Goal: Task Accomplishment & Management: Manage account settings

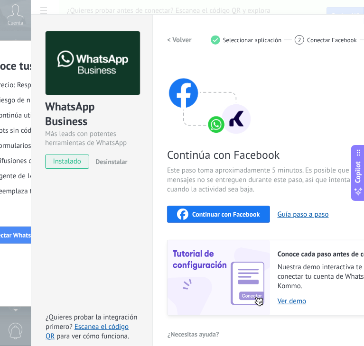
click at [198, 207] on button "Continuar con Facebook" at bounding box center [218, 214] width 103 height 17
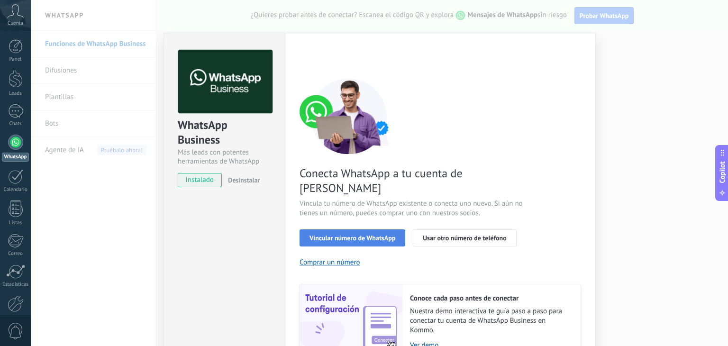
click at [335, 235] on span "Vincular número de WhatsApp" at bounding box center [353, 238] width 86 height 7
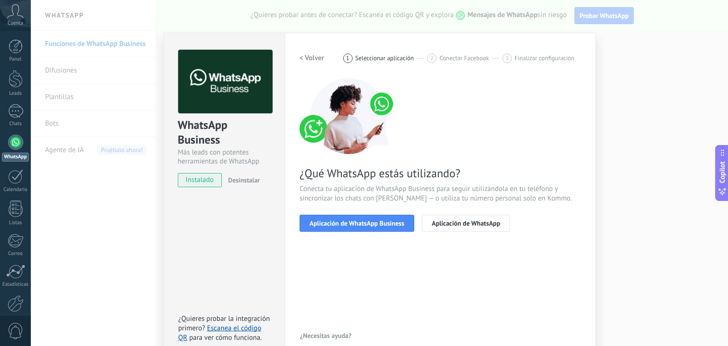
click at [335, 220] on span "Aplicación de WhatsApp Business" at bounding box center [357, 223] width 95 height 7
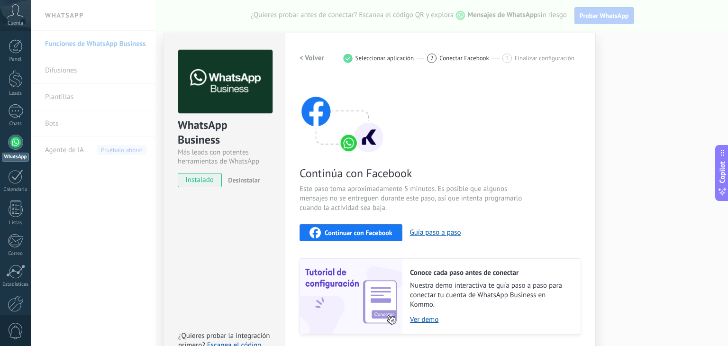
click at [327, 238] on button "Continuar con Facebook" at bounding box center [351, 232] width 103 height 17
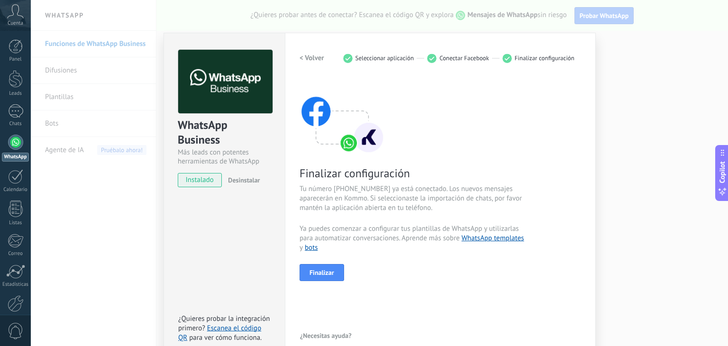
scroll to position [13, 0]
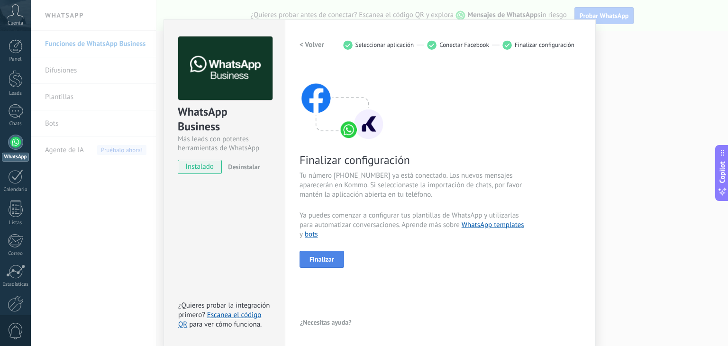
click at [321, 257] on span "Finalizar" at bounding box center [322, 259] width 25 height 7
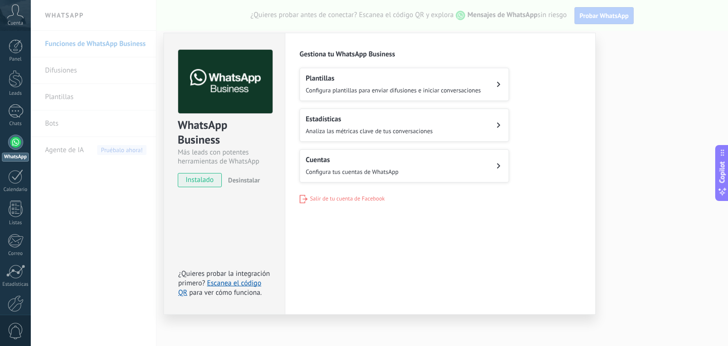
click at [369, 92] on span "Configura plantillas para enviar difusiones e iniciar conversaciones" at bounding box center [393, 90] width 175 height 8
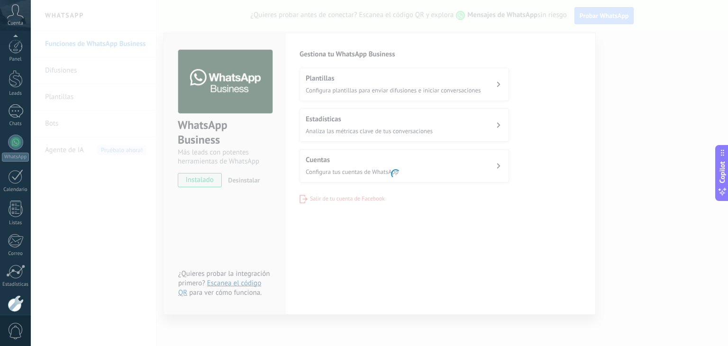
click at [369, 92] on body ".abccls-1,.abccls-2{fill-rule:evenodd}.abccls-2{fill:#fff} .abfcls-1{fill:none}…" at bounding box center [364, 173] width 728 height 346
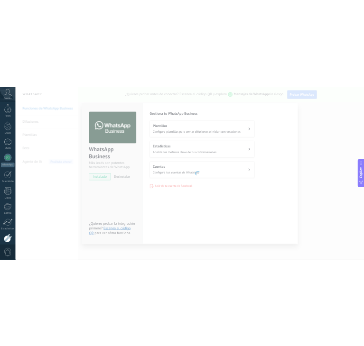
scroll to position [48, 0]
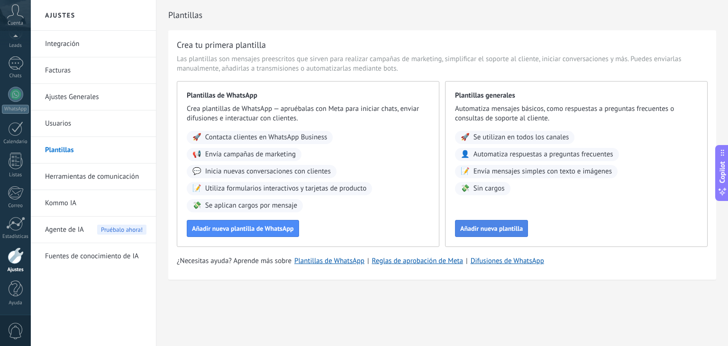
click at [476, 232] on span "Añadir nueva plantilla" at bounding box center [491, 228] width 63 height 7
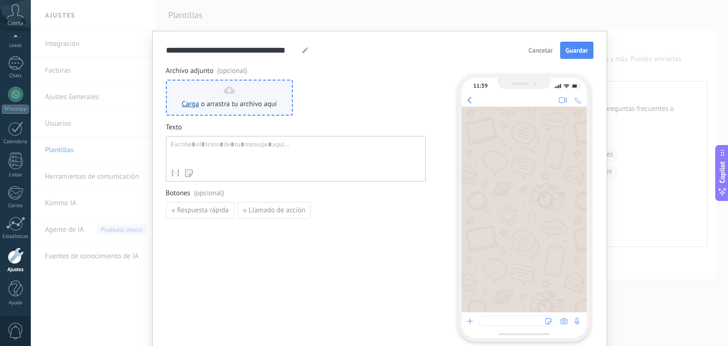
click at [264, 101] on span "o arrastra tu archivo aquí" at bounding box center [239, 104] width 76 height 9
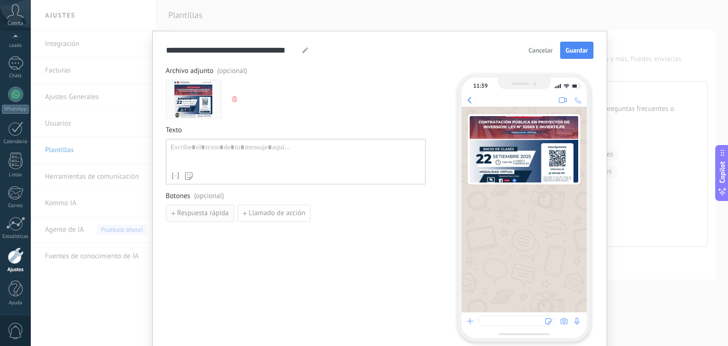
click at [217, 213] on span "Respuesta rápida" at bounding box center [203, 213] width 52 height 7
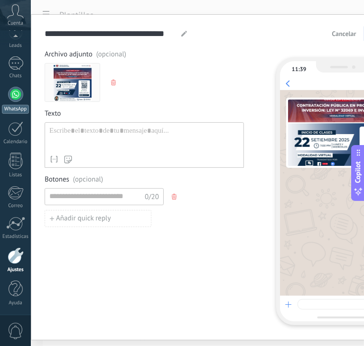
click at [17, 93] on div at bounding box center [15, 94] width 15 height 15
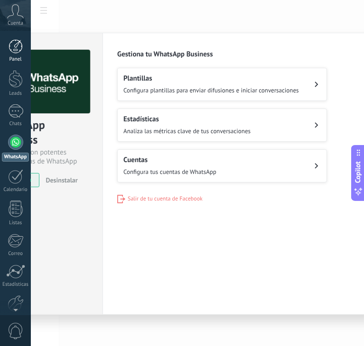
click at [13, 53] on div at bounding box center [16, 46] width 14 height 14
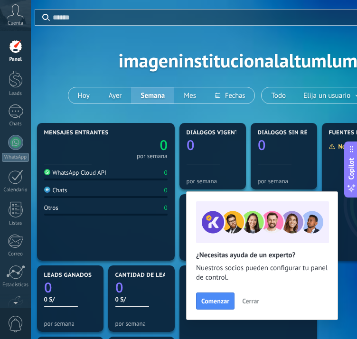
scroll to position [0, 13]
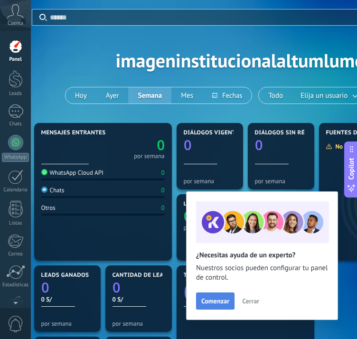
click at [205, 302] on span "Comenzar" at bounding box center [215, 300] width 28 height 7
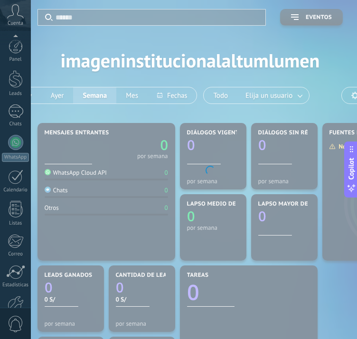
scroll to position [55, 0]
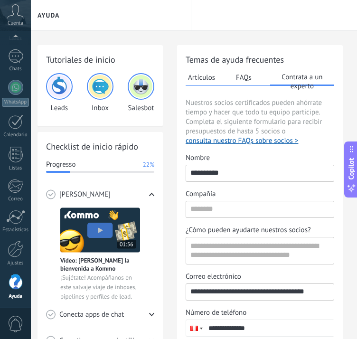
click at [92, 224] on img at bounding box center [100, 229] width 80 height 45
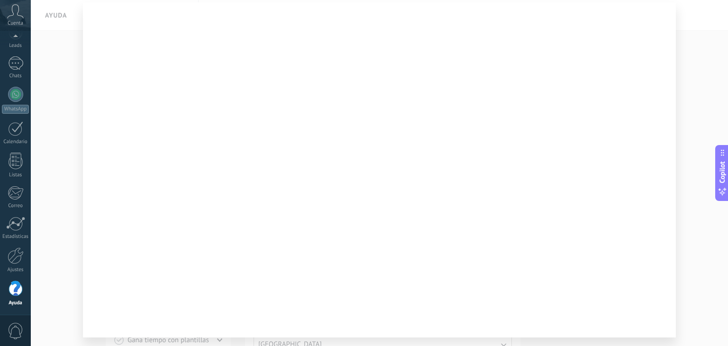
scroll to position [51, 0]
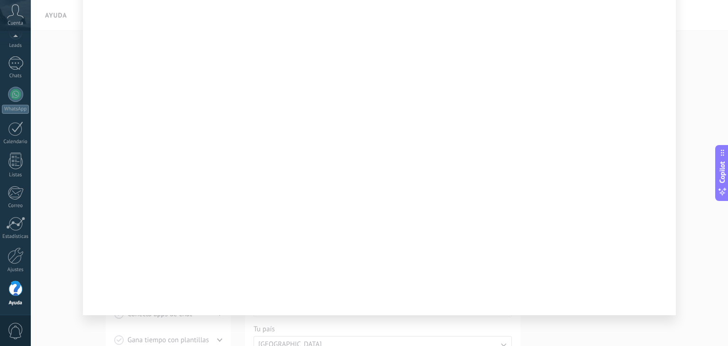
click at [75, 329] on div at bounding box center [380, 173] width 698 height 346
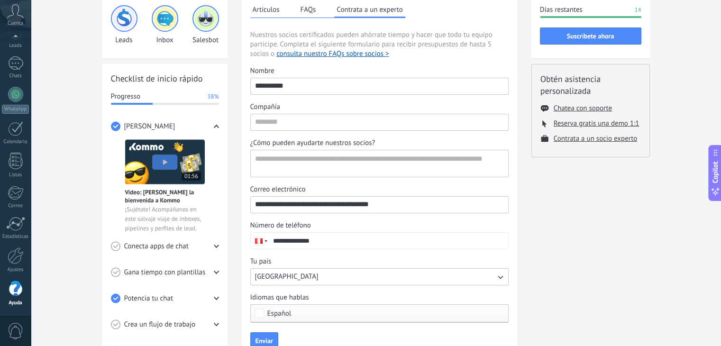
scroll to position [67, 0]
click at [212, 247] on div "Conecta apps de chat" at bounding box center [165, 247] width 108 height 26
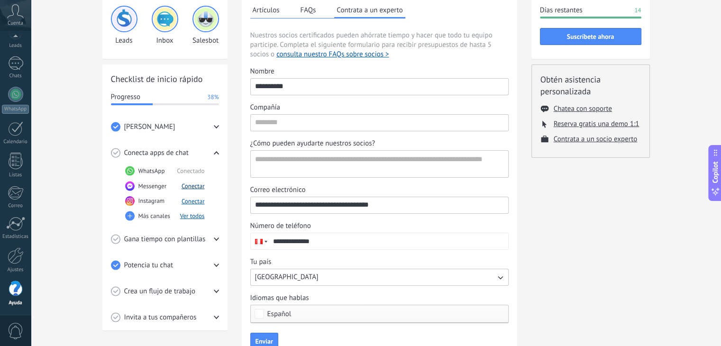
click at [197, 188] on button "Conectar" at bounding box center [193, 186] width 23 height 8
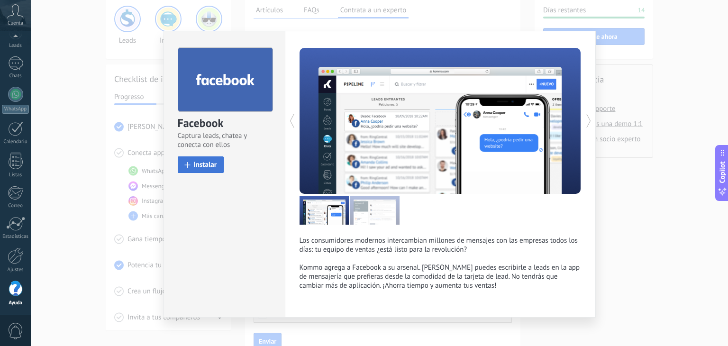
click at [203, 166] on span "Instalar" at bounding box center [205, 164] width 23 height 7
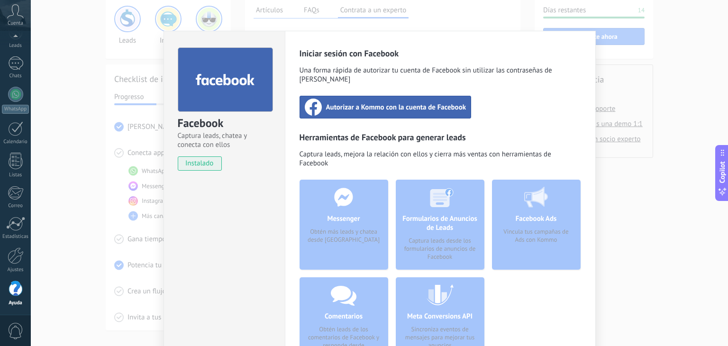
click at [341, 102] on span "Autorizar a Kommo con la cuenta de Facebook" at bounding box center [396, 106] width 140 height 9
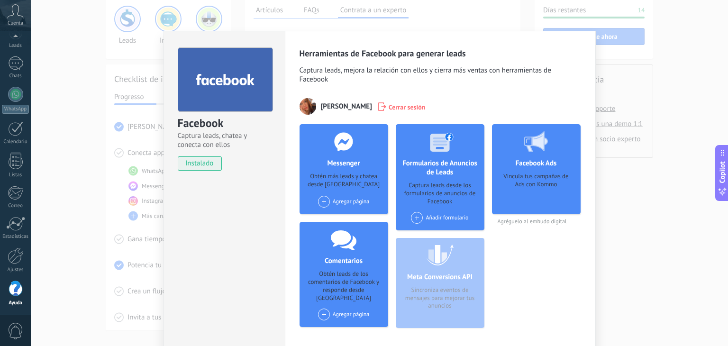
click at [99, 292] on div "Facebook Captura leads, chatea y conecta con ellos instalado Desinstalar Herram…" at bounding box center [380, 173] width 698 height 346
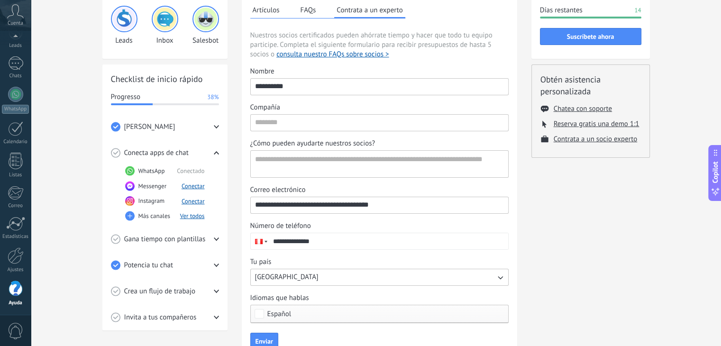
click at [202, 239] on span "Gana tiempo con plantillas" at bounding box center [165, 239] width 82 height 9
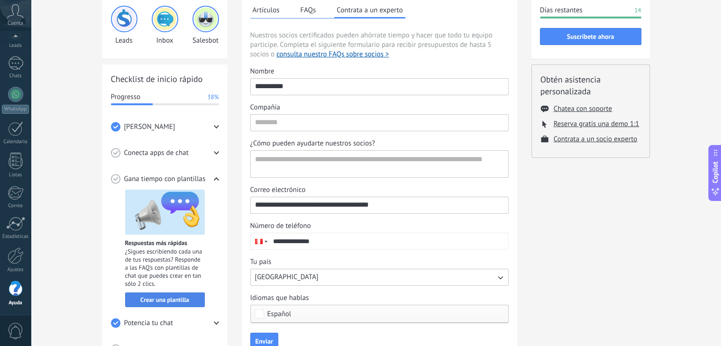
click at [175, 301] on span "Crear una plantilla" at bounding box center [164, 300] width 49 height 7
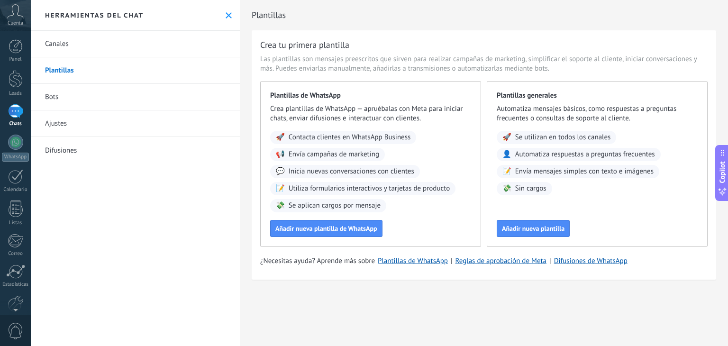
click at [144, 102] on link "Bots" at bounding box center [135, 97] width 209 height 27
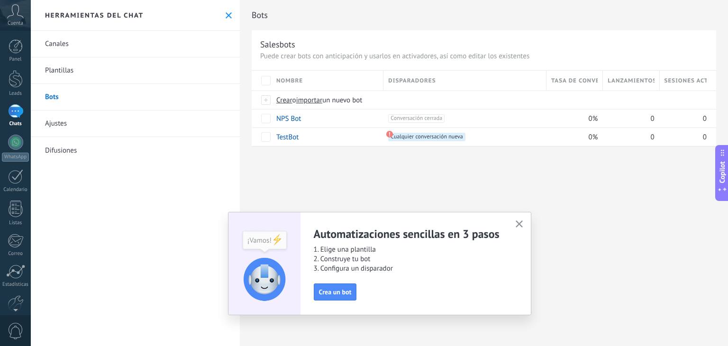
click at [113, 158] on link "Difusiones" at bounding box center [135, 150] width 209 height 27
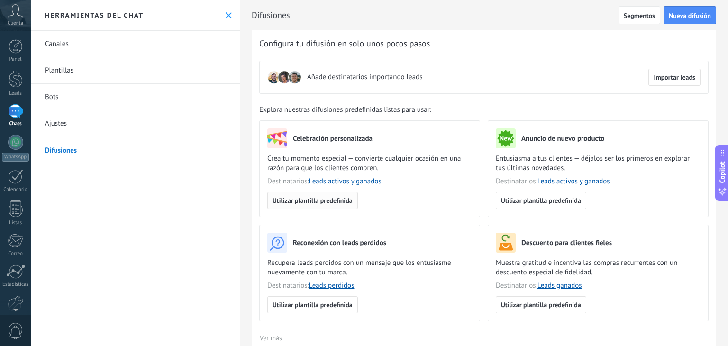
click at [342, 200] on span "Utilizar plantilla predefinida" at bounding box center [313, 200] width 80 height 7
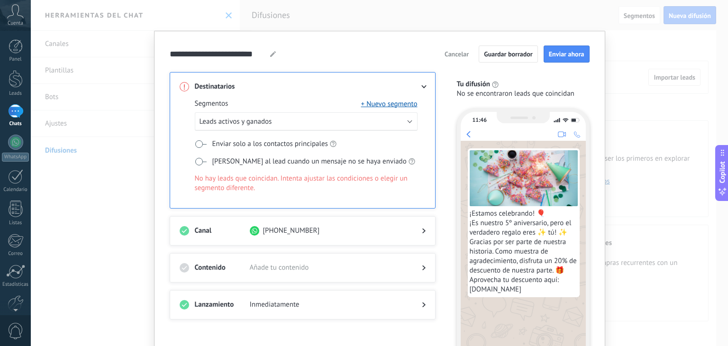
click at [461, 52] on span "Cancelar" at bounding box center [457, 54] width 24 height 7
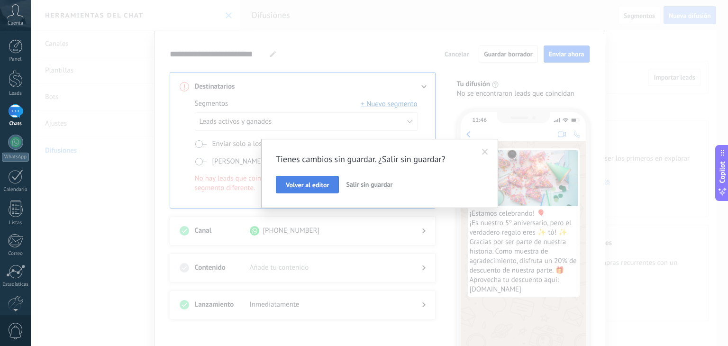
click at [325, 183] on span "Volver al editor" at bounding box center [307, 185] width 43 height 7
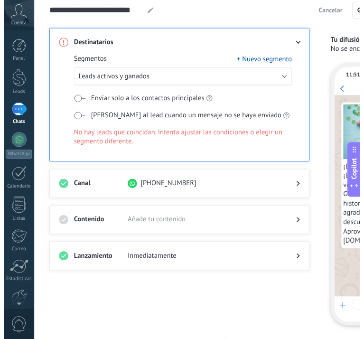
scroll to position [25, 0]
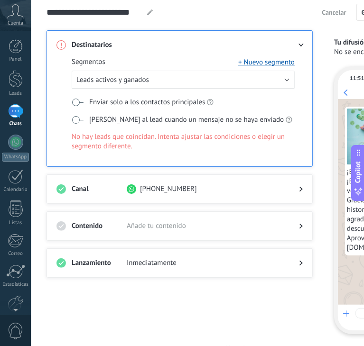
click at [17, 115] on div at bounding box center [15, 111] width 15 height 14
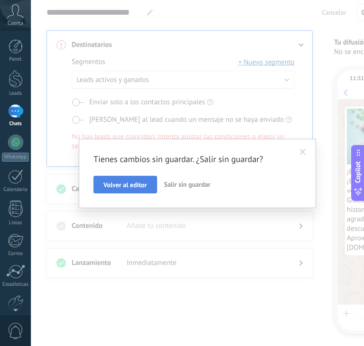
click at [138, 187] on span "Volver al editor" at bounding box center [124, 185] width 43 height 7
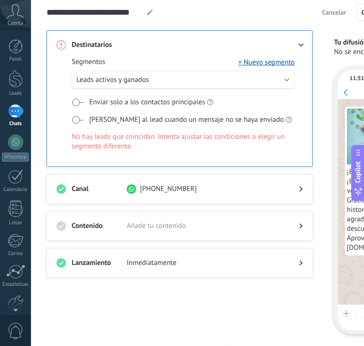
click at [27, 112] on link "Chats" at bounding box center [15, 115] width 31 height 23
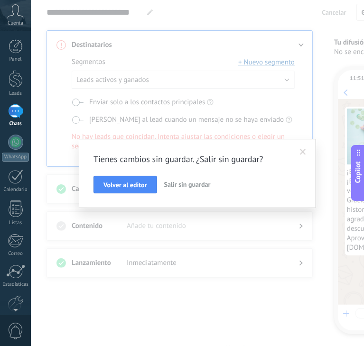
click at [171, 180] on span "Salir sin guardar" at bounding box center [187, 184] width 46 height 9
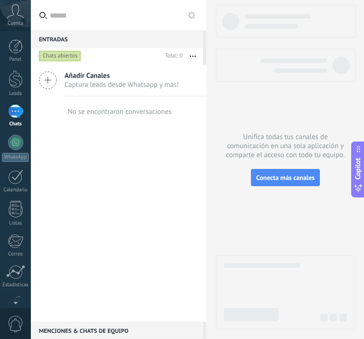
click at [170, 117] on div "No se encontraron conversaciones" at bounding box center [118, 111] width 175 height 30
click at [140, 85] on span "Captura leads desde Whatsapp y más!" at bounding box center [121, 84] width 114 height 9
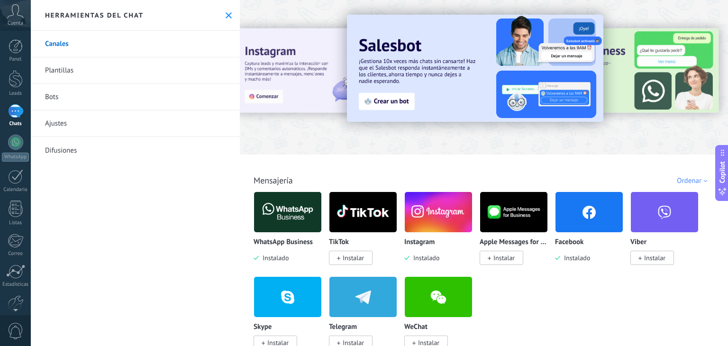
click at [350, 258] on span "Instalar" at bounding box center [353, 258] width 21 height 9
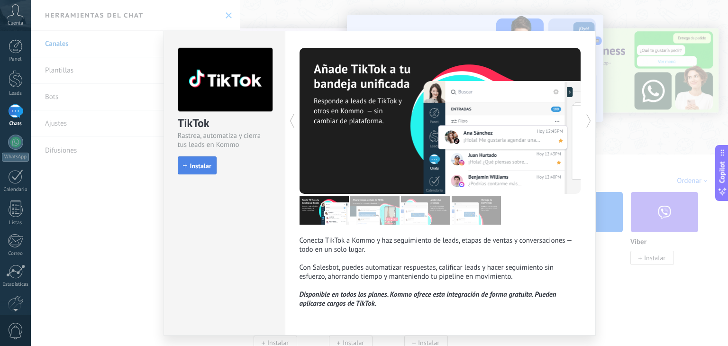
click at [206, 169] on span "Instalar" at bounding box center [200, 166] width 21 height 7
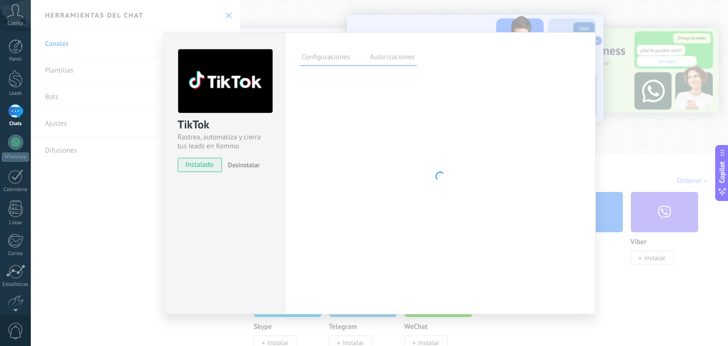
click at [362, 15] on div "TikTok Rastrea, automatiza y cierra tus leads en Kommo instalado Desinstalar Co…" at bounding box center [380, 173] width 698 height 346
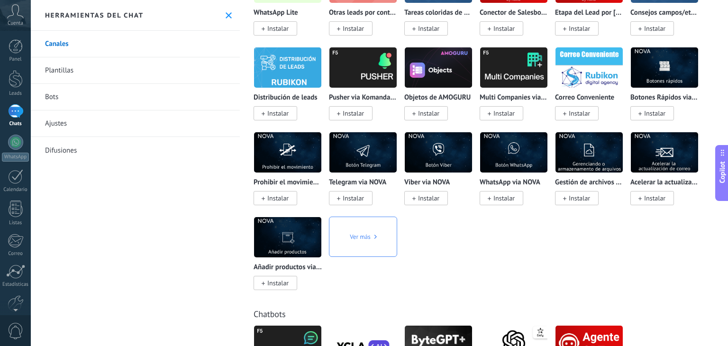
scroll to position [2363, 0]
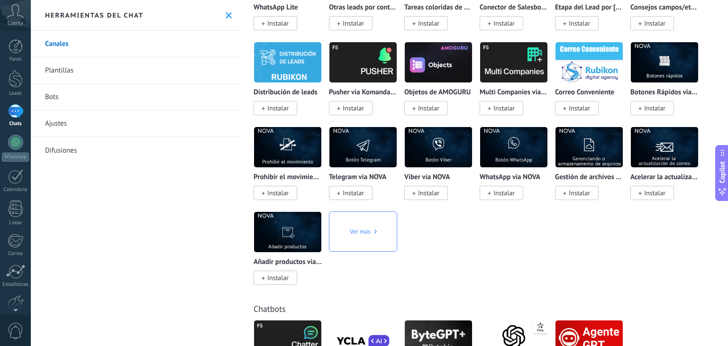
click at [95, 96] on link "Bots" at bounding box center [135, 97] width 209 height 27
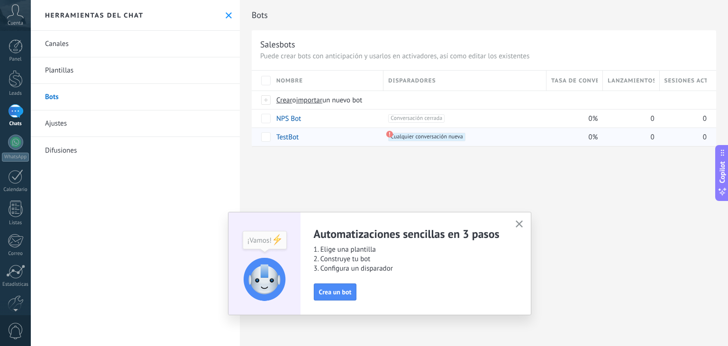
click at [400, 136] on span "Cualquier conversación nueva +0" at bounding box center [426, 137] width 77 height 9
click at [384, 134] on div "+1 Cualquier conversación nueva +0" at bounding box center [463, 137] width 158 height 18
click at [319, 298] on button "Crea un bot" at bounding box center [335, 292] width 43 height 17
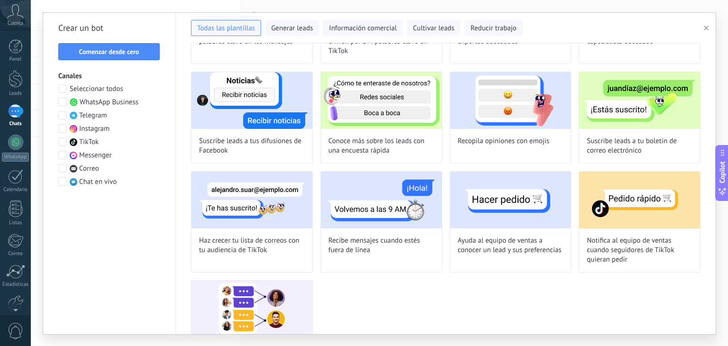
scroll to position [596, 0]
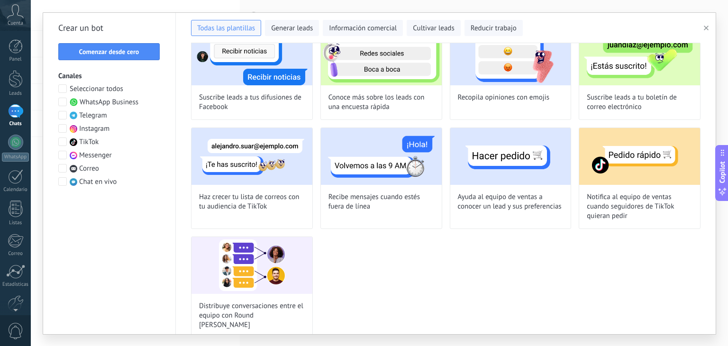
click at [62, 87] on span at bounding box center [62, 88] width 9 height 9
click at [87, 52] on span "Comenzar desde cero" at bounding box center [109, 51] width 60 height 7
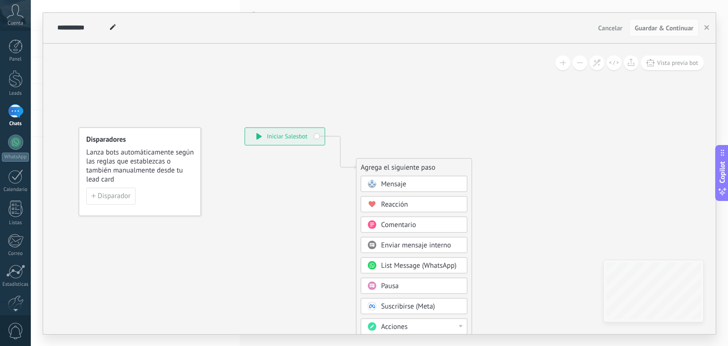
click at [292, 130] on div "**********" at bounding box center [285, 136] width 80 height 17
click at [7, 78] on link "Leads" at bounding box center [15, 83] width 31 height 27
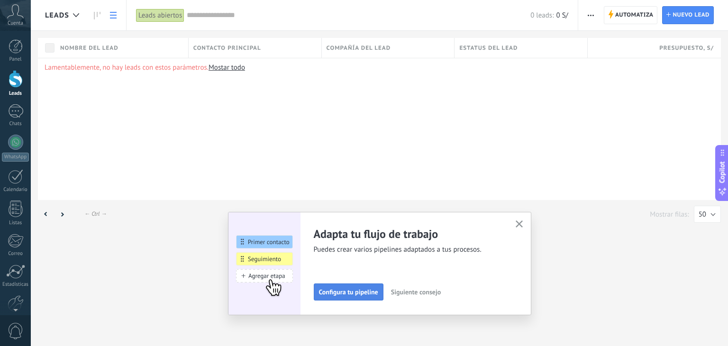
click at [355, 295] on span "Configura tu pipeline" at bounding box center [348, 292] width 59 height 7
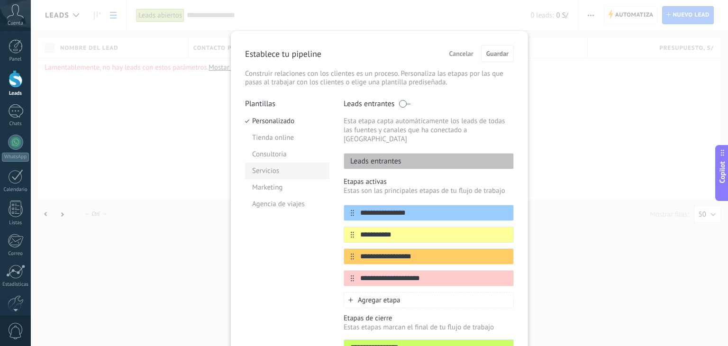
click at [276, 170] on li "Servicios" at bounding box center [287, 171] width 84 height 17
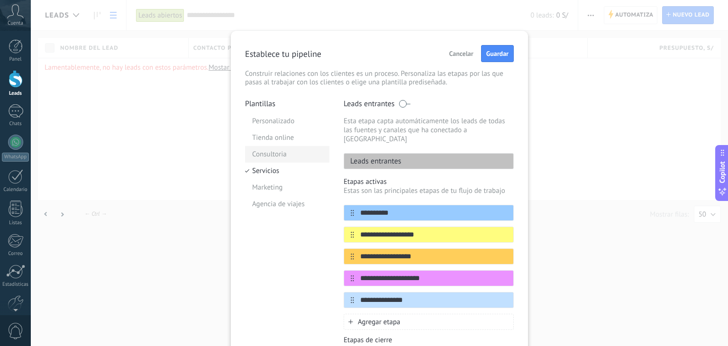
click at [281, 158] on li "Consultoria" at bounding box center [287, 154] width 84 height 17
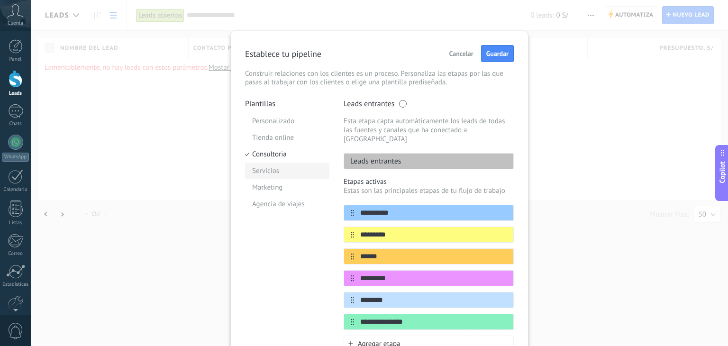
click at [273, 175] on li "Servicios" at bounding box center [287, 171] width 84 height 17
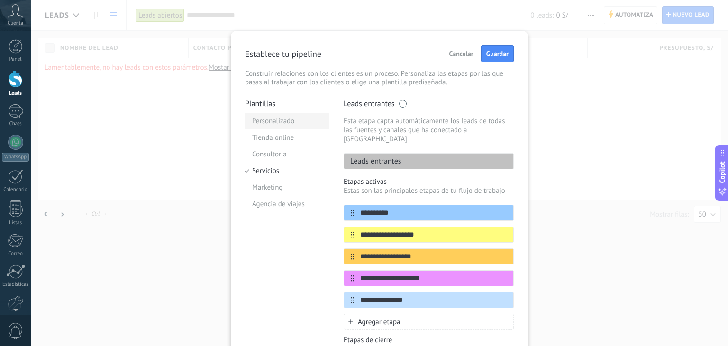
click at [279, 126] on li "Personalizado" at bounding box center [287, 121] width 84 height 17
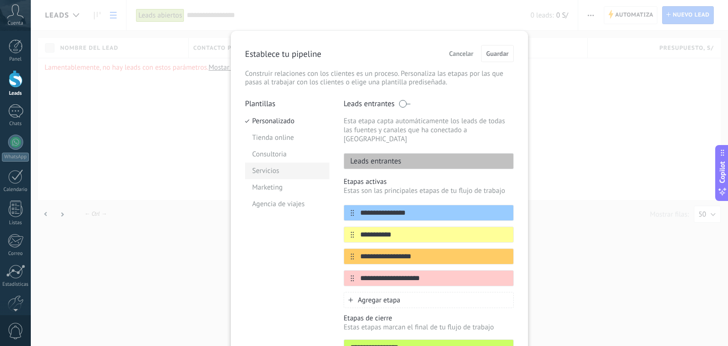
click at [265, 175] on li "Servicios" at bounding box center [287, 171] width 84 height 17
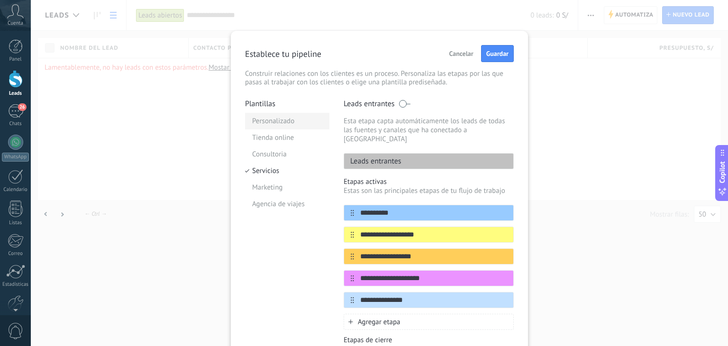
click at [298, 123] on li "Personalizado" at bounding box center [287, 121] width 84 height 17
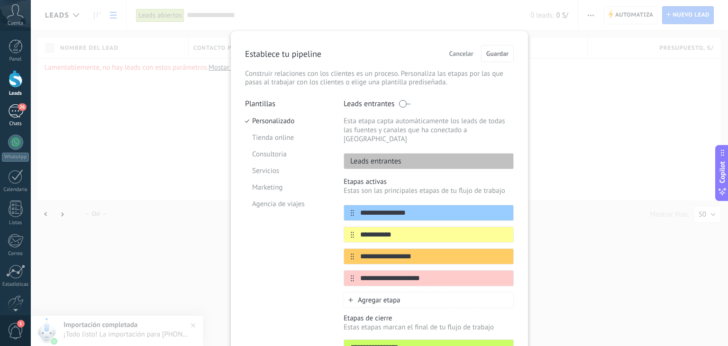
click at [20, 108] on span "26" at bounding box center [22, 107] width 8 height 8
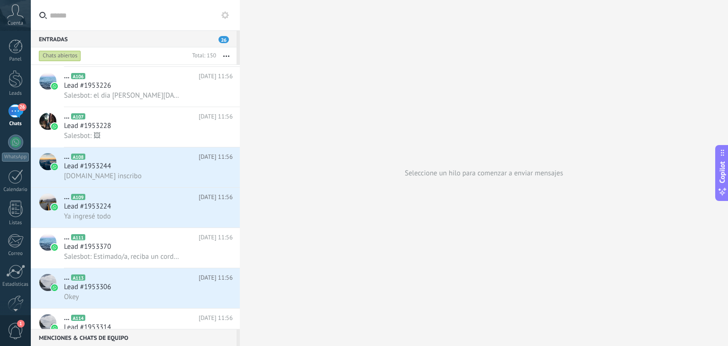
scroll to position [159, 0]
click at [95, 211] on span "Lead #1953224" at bounding box center [87, 206] width 47 height 9
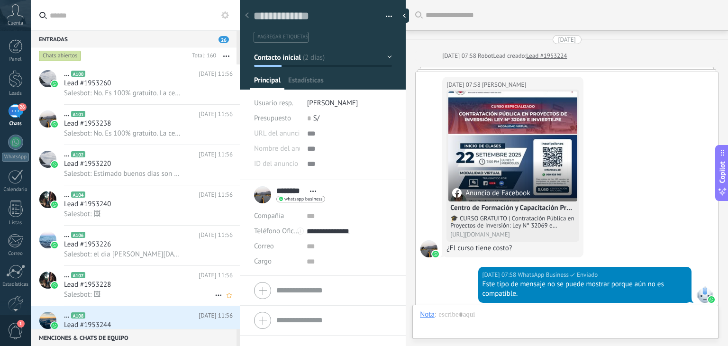
scroll to position [14, 0]
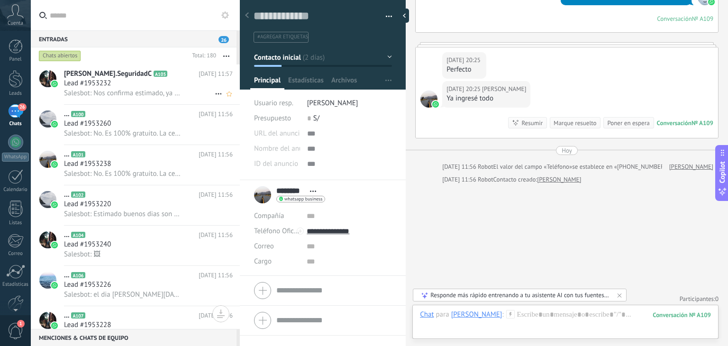
click at [152, 92] on span "Salesbot: Nos confirma estimado, ya nos queda 4 vacantes disponobles" at bounding box center [122, 93] width 117 height 9
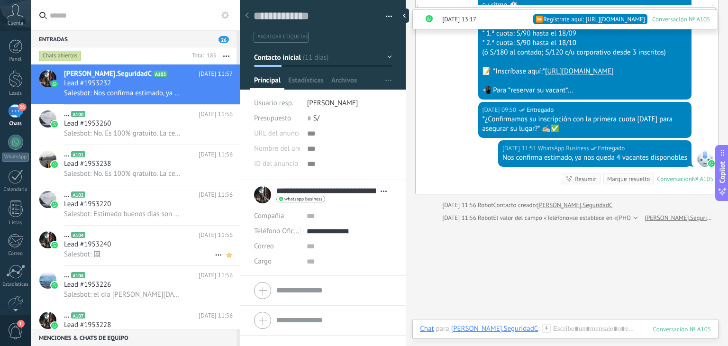
scroll to position [2594, 0]
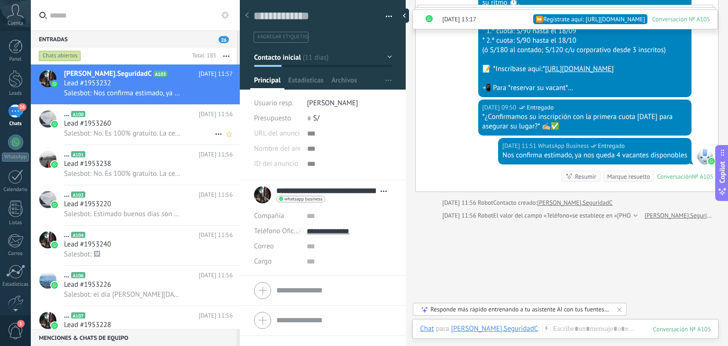
click at [185, 110] on div "... A100 Hoy 11:56 Lead #1953260 Salesbot: No. Es 100% gratuito. La certificaci…" at bounding box center [152, 125] width 176 height 40
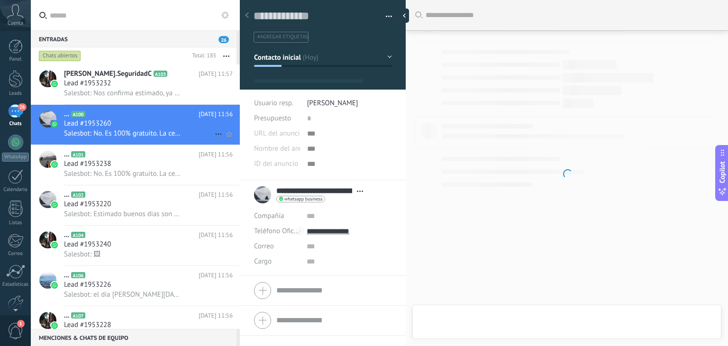
scroll to position [14, 0]
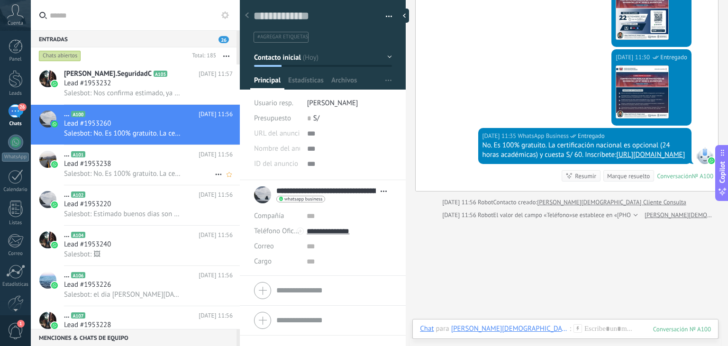
click at [157, 184] on div "... A101 Hoy 11:56 Lead #1953238 Salesbot: No. Es 100% gratuito. La certificaci…" at bounding box center [152, 165] width 176 height 40
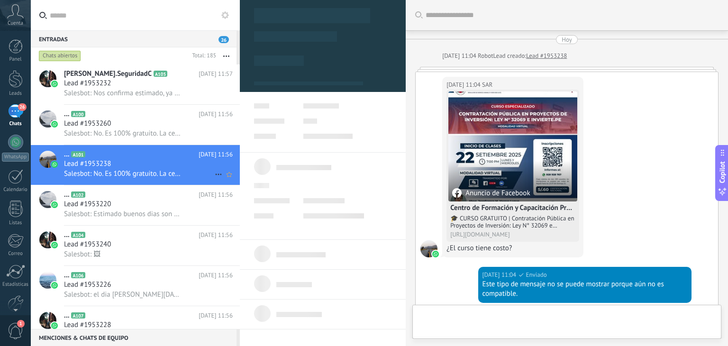
scroll to position [601, 0]
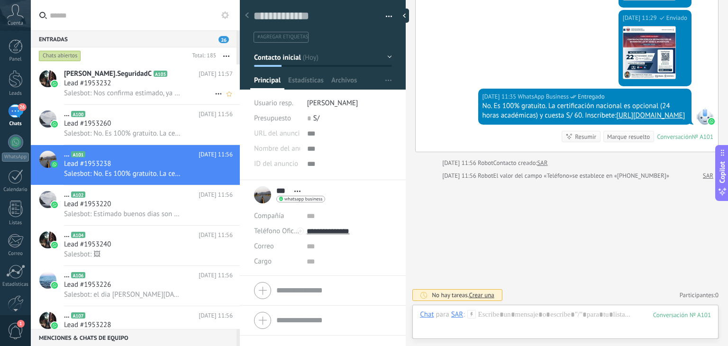
click at [182, 65] on div "Juan Jorge Cumpa Gonzales Conf.SeguridadC A105 Hoy 11:57 Lead #1953232 Salesbot…" at bounding box center [152, 84] width 176 height 40
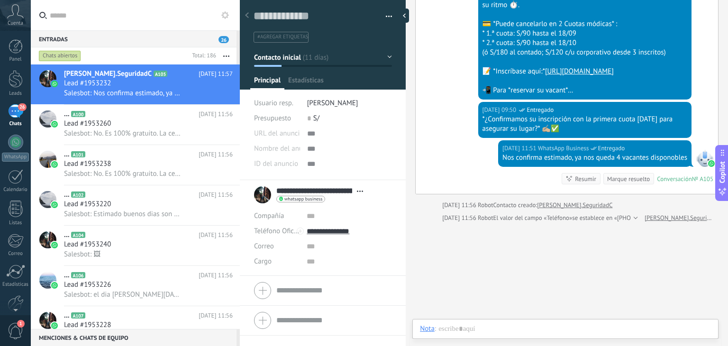
scroll to position [14, 0]
click at [318, 81] on span "Estadísticas" at bounding box center [306, 83] width 36 height 14
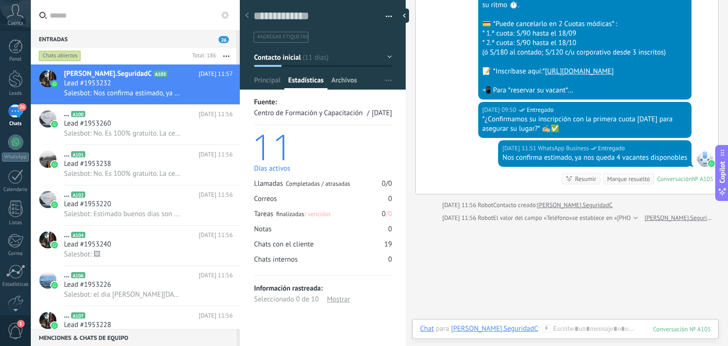
click at [340, 80] on span "Archivos" at bounding box center [344, 83] width 26 height 14
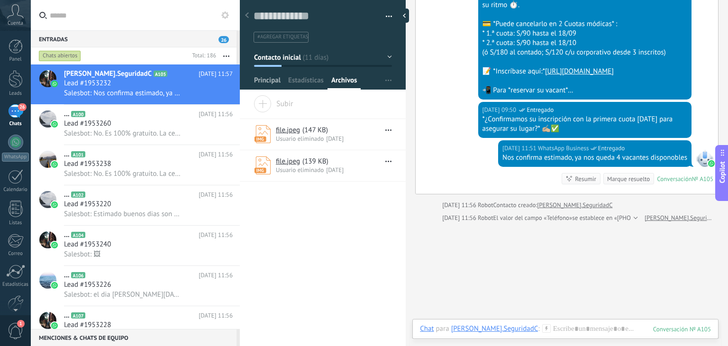
click at [265, 82] on span "Principal" at bounding box center [267, 83] width 27 height 14
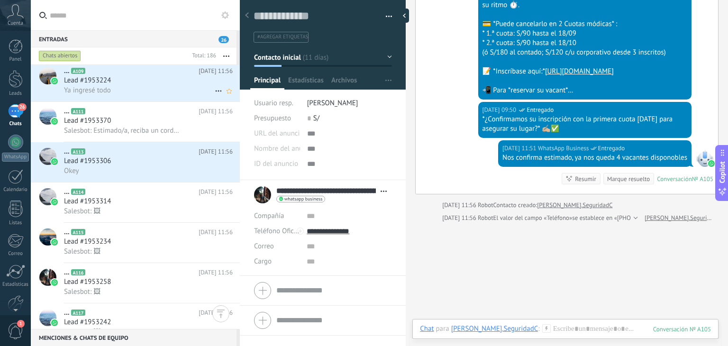
scroll to position [328, 0]
click at [182, 172] on div "Okey" at bounding box center [148, 171] width 169 height 10
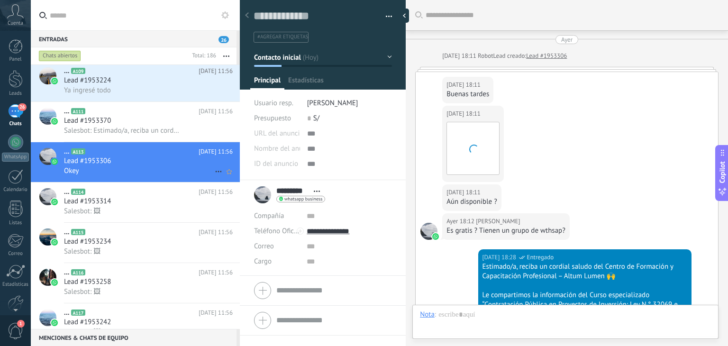
scroll to position [691, 0]
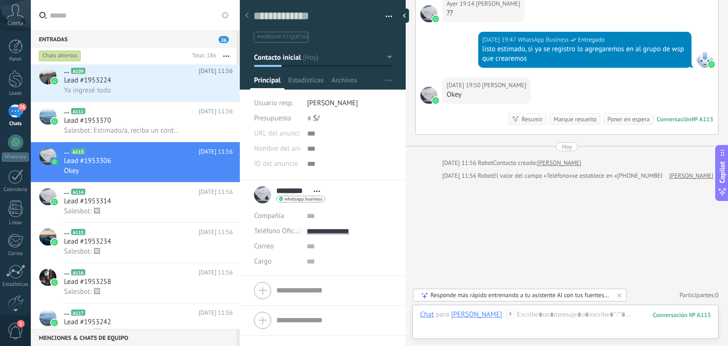
click at [269, 293] on div at bounding box center [323, 291] width 138 height 24
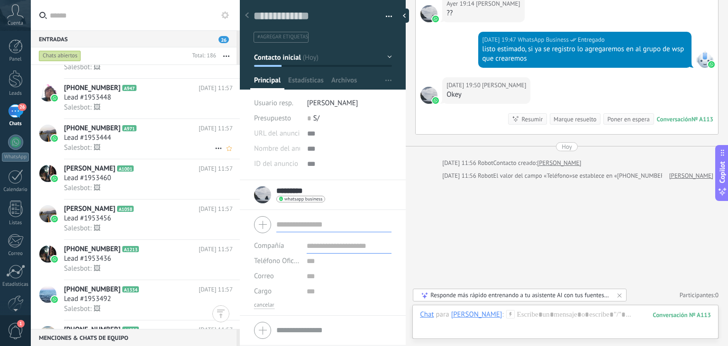
scroll to position [2489, 0]
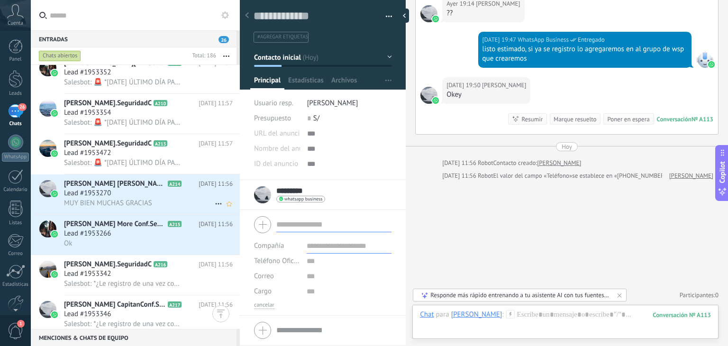
click at [121, 198] on div "Lead #1953270" at bounding box center [148, 193] width 169 height 9
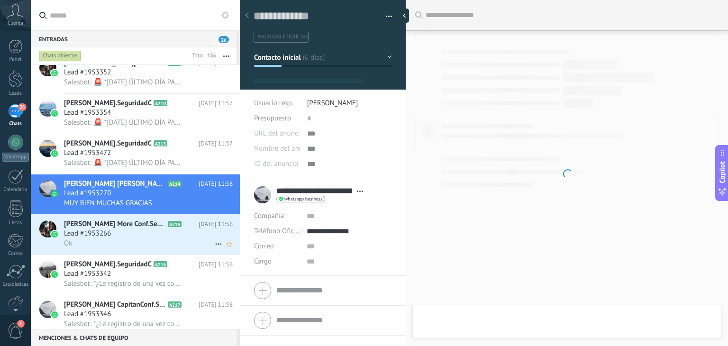
click at [99, 245] on div "Ok" at bounding box center [148, 244] width 169 height 10
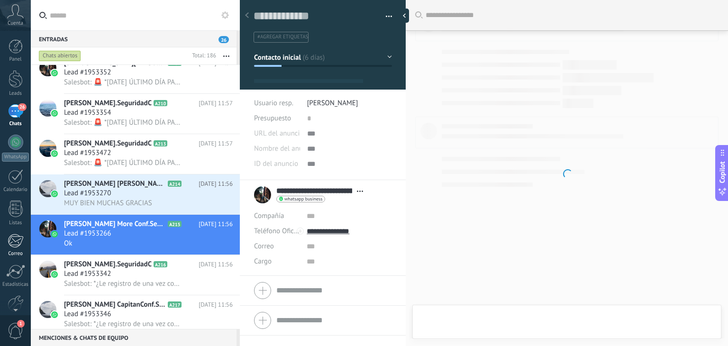
click at [17, 241] on div at bounding box center [16, 241] width 16 height 14
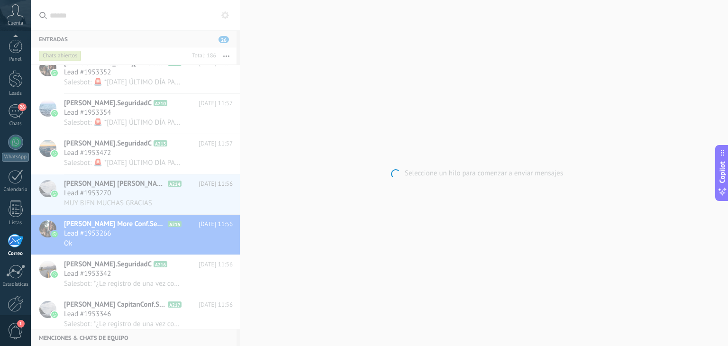
scroll to position [48, 0]
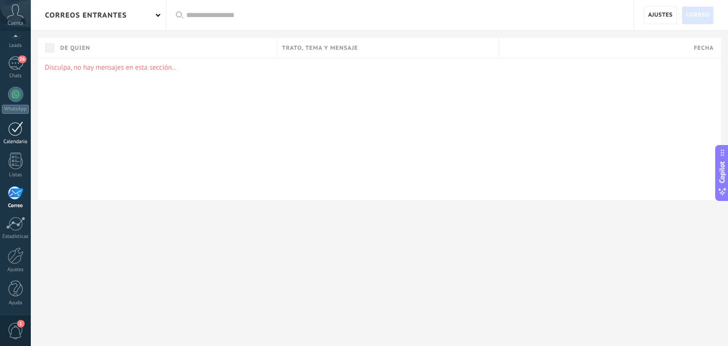
click at [12, 139] on div "Calendario" at bounding box center [16, 142] width 28 height 6
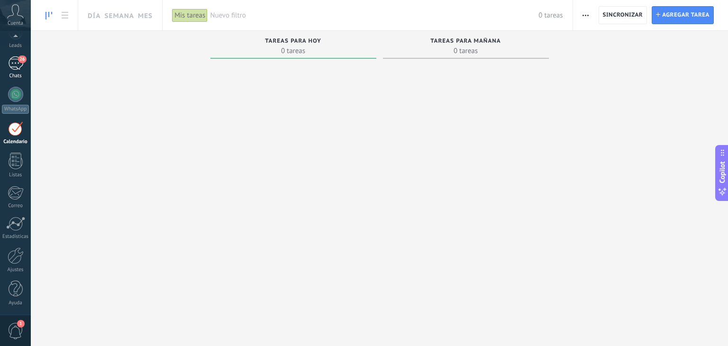
click at [17, 62] on div "26" at bounding box center [15, 63] width 15 height 14
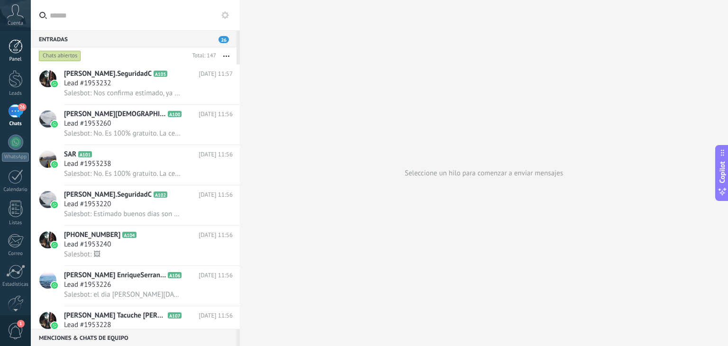
click at [17, 55] on link "Panel" at bounding box center [15, 50] width 31 height 23
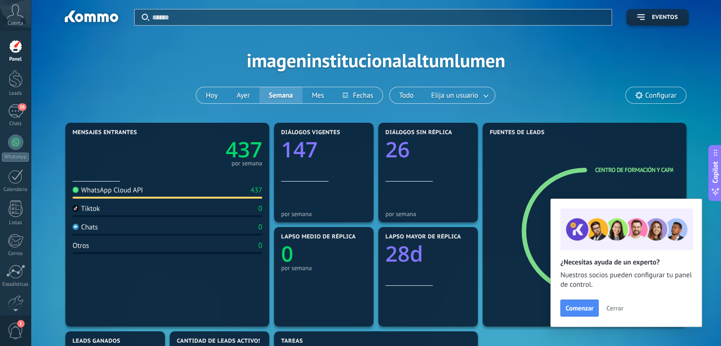
click at [616, 306] on span "Cerrar" at bounding box center [614, 308] width 17 height 7
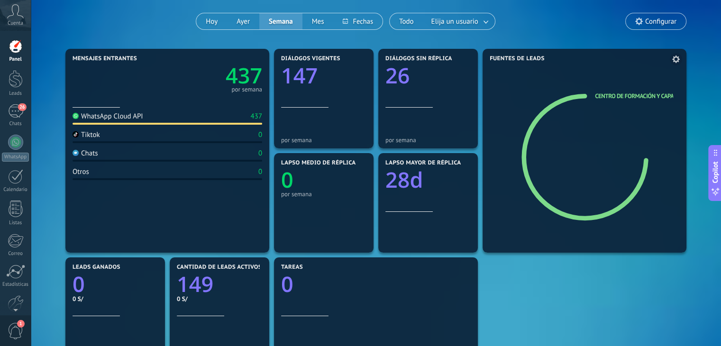
scroll to position [76, 0]
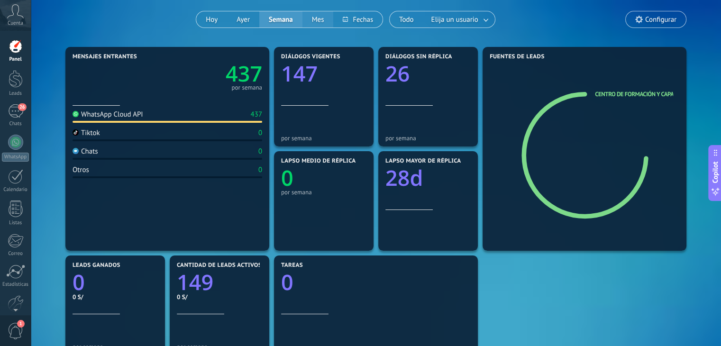
click at [312, 16] on button "Mes" at bounding box center [318, 19] width 31 height 16
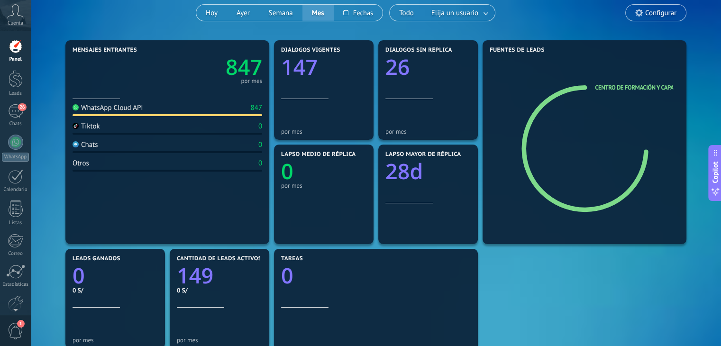
scroll to position [83, 0]
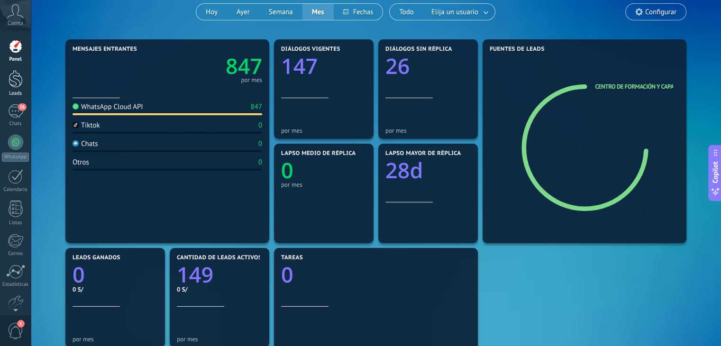
click at [15, 93] on div "Leads" at bounding box center [16, 94] width 28 height 6
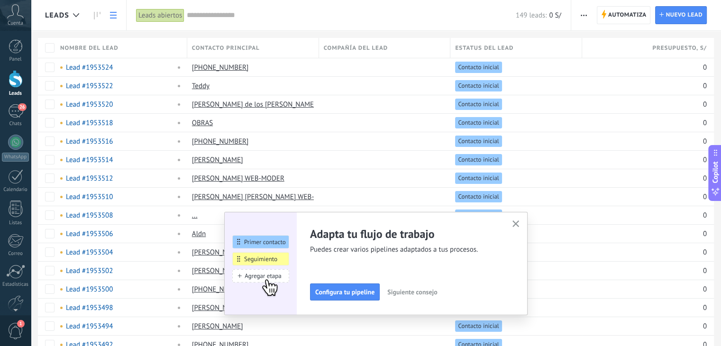
click at [520, 226] on icon "button" at bounding box center [516, 223] width 7 height 7
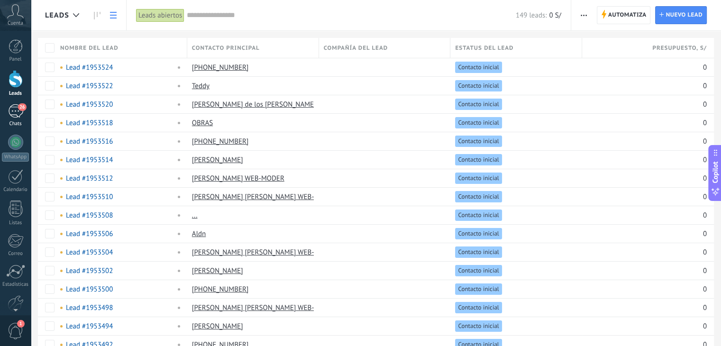
click at [19, 116] on div "26" at bounding box center [15, 111] width 15 height 14
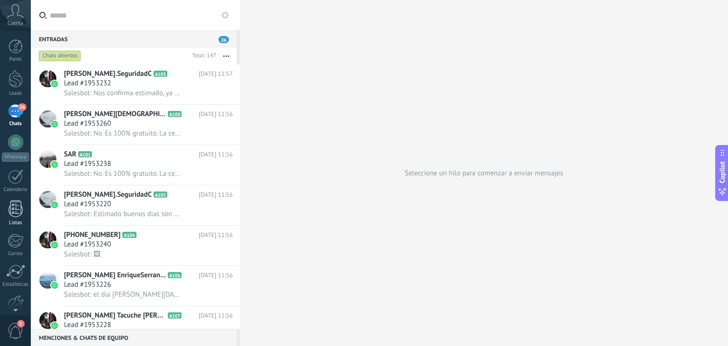
click at [15, 202] on div at bounding box center [16, 209] width 14 height 17
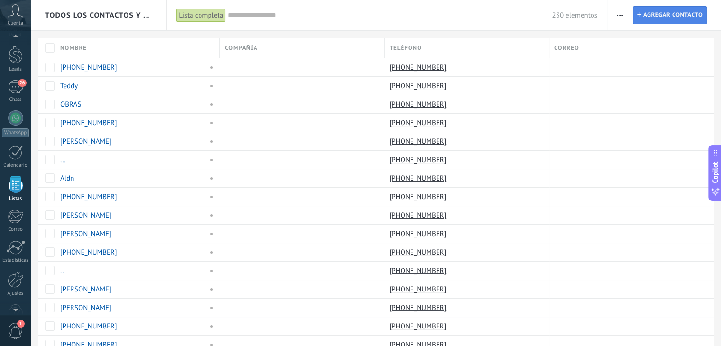
click at [656, 12] on span "Agregar contacto" at bounding box center [672, 15] width 59 height 17
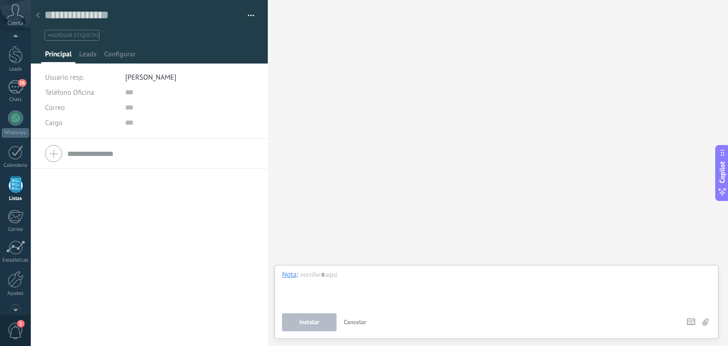
click at [41, 16] on div at bounding box center [37, 16] width 13 height 18
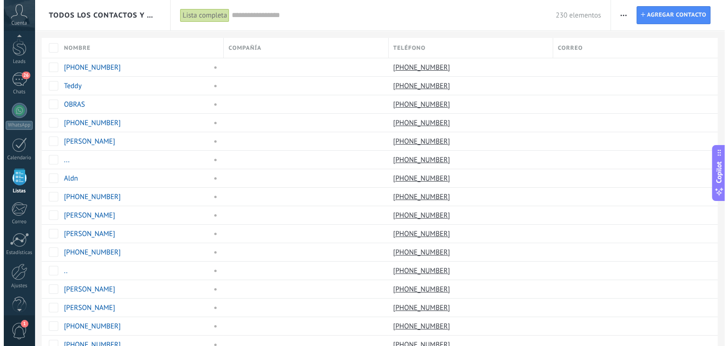
scroll to position [24, 0]
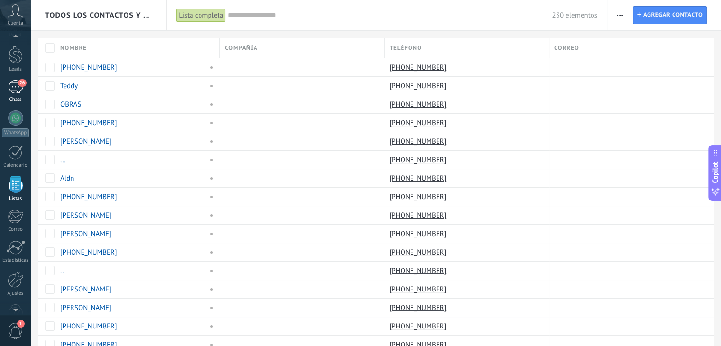
click at [18, 87] on div "26" at bounding box center [15, 87] width 15 height 14
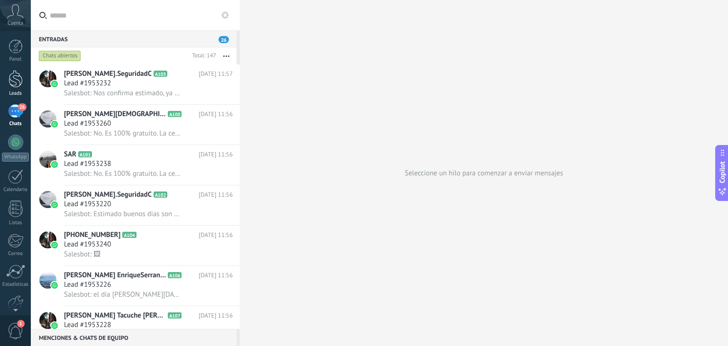
click at [17, 77] on div at bounding box center [16, 79] width 14 height 18
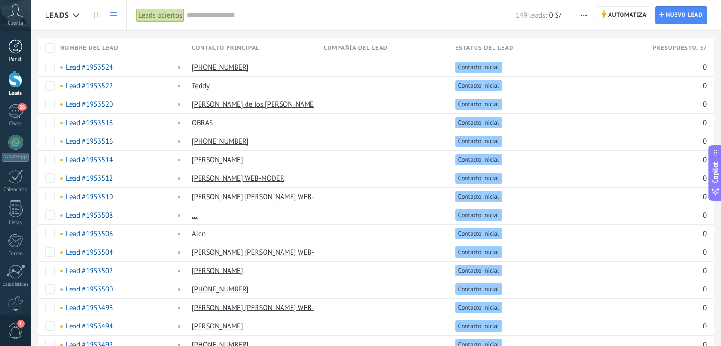
click at [15, 50] on div at bounding box center [16, 46] width 14 height 14
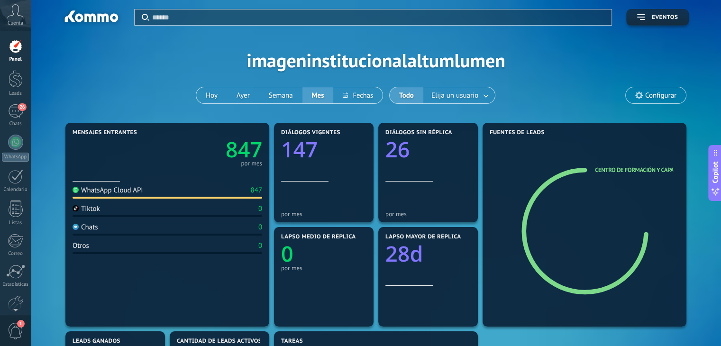
click at [11, 16] on icon at bounding box center [15, 11] width 17 height 14
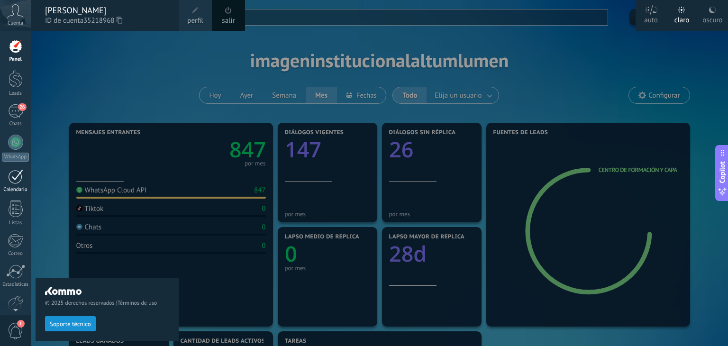
click at [13, 183] on div at bounding box center [15, 176] width 15 height 15
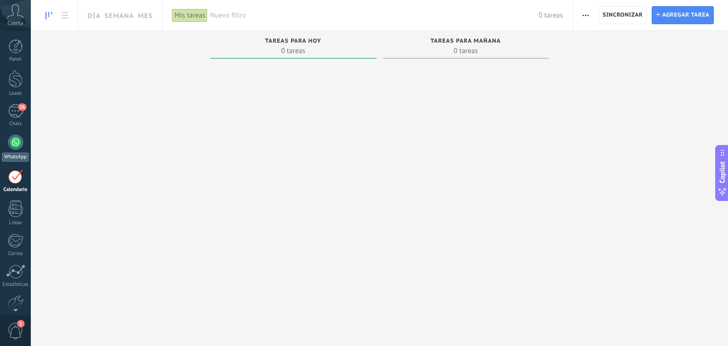
click at [13, 154] on div "WhatsApp" at bounding box center [15, 157] width 27 height 9
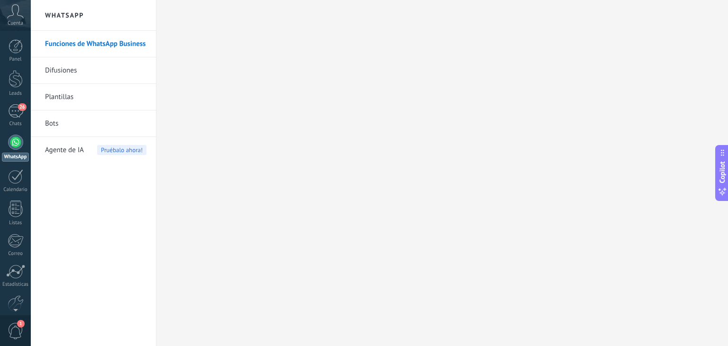
click at [72, 71] on link "Difusiones" at bounding box center [95, 70] width 101 height 27
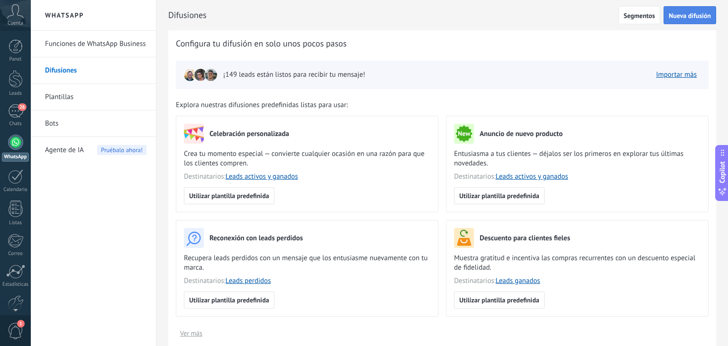
click at [691, 14] on span "Nueva difusión" at bounding box center [690, 15] width 42 height 7
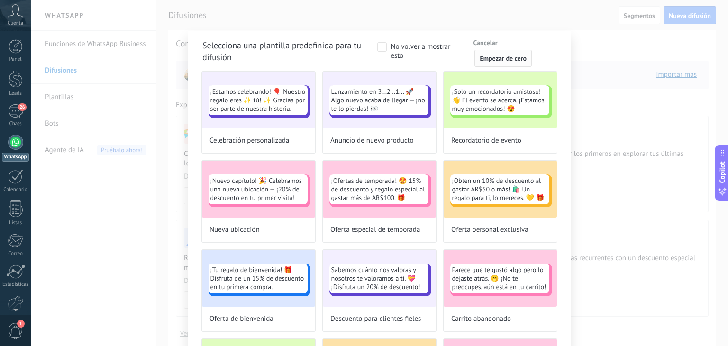
click at [512, 59] on span "Empezar de cero" at bounding box center [503, 58] width 47 height 7
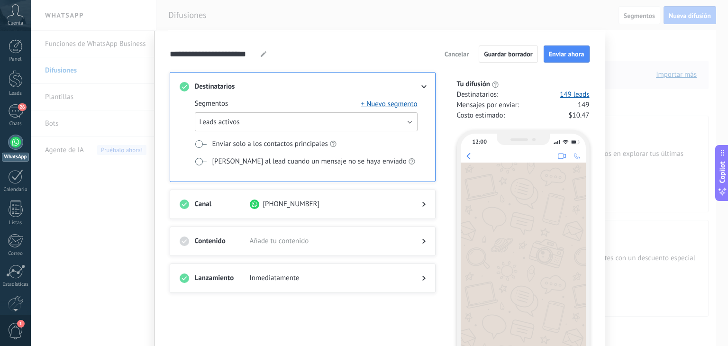
click at [406, 120] on button "Leads activos" at bounding box center [306, 121] width 223 height 19
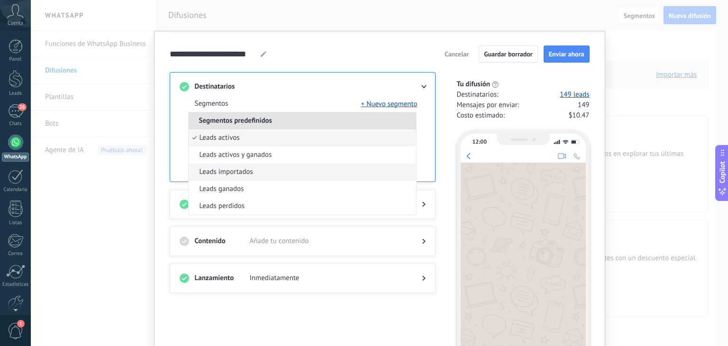
click at [377, 166] on li "Leads importados" at bounding box center [303, 172] width 228 height 17
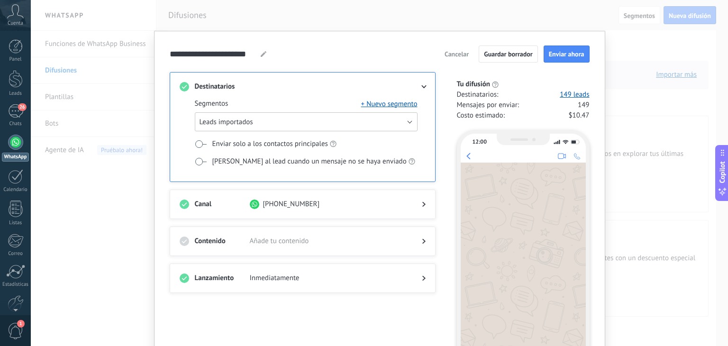
click at [405, 119] on button "Leads importados" at bounding box center [306, 121] width 223 height 19
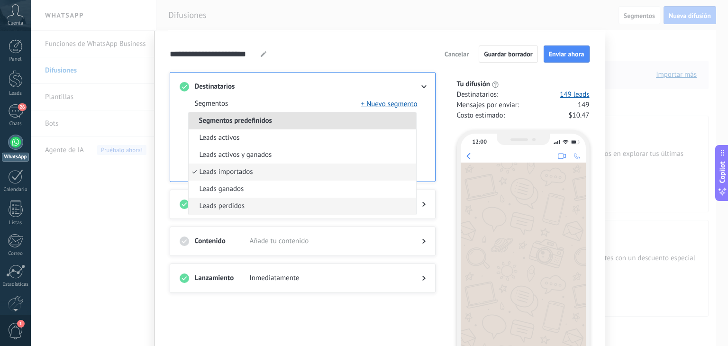
click at [369, 201] on li "Leads perdidos" at bounding box center [303, 206] width 228 height 17
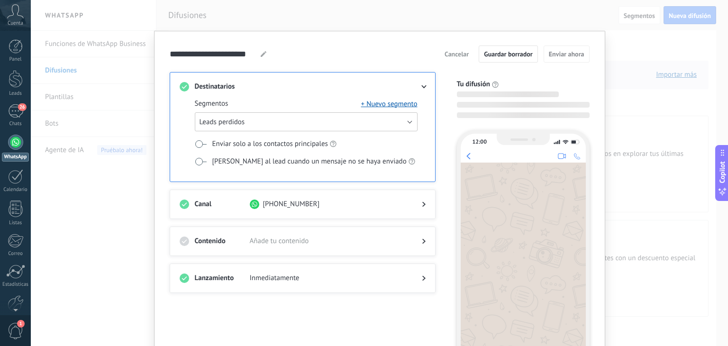
click at [402, 119] on button "Leads perdidos" at bounding box center [306, 121] width 223 height 19
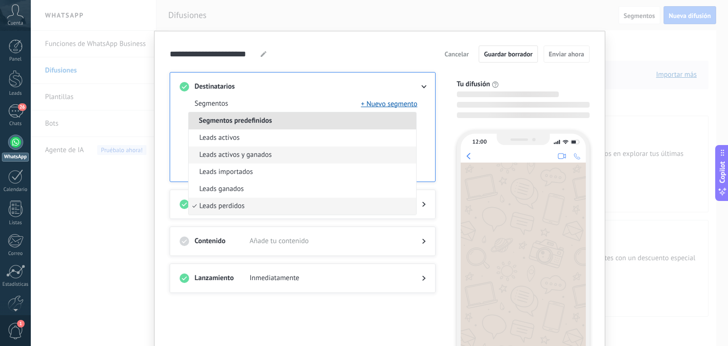
click at [374, 158] on li "Leads activos y ganados" at bounding box center [303, 155] width 228 height 17
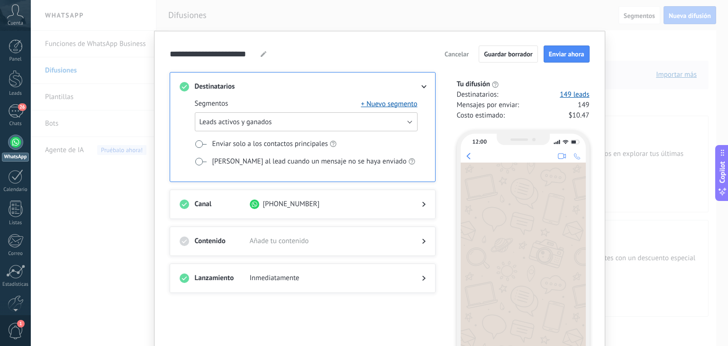
click at [395, 116] on button "Leads activos y ganados" at bounding box center [306, 121] width 223 height 19
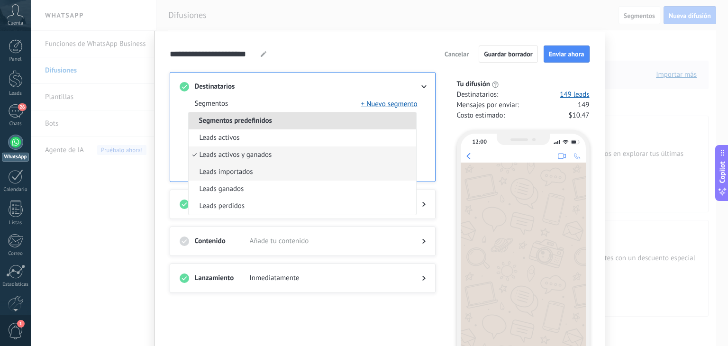
click at [370, 170] on li "Leads importados" at bounding box center [303, 172] width 228 height 17
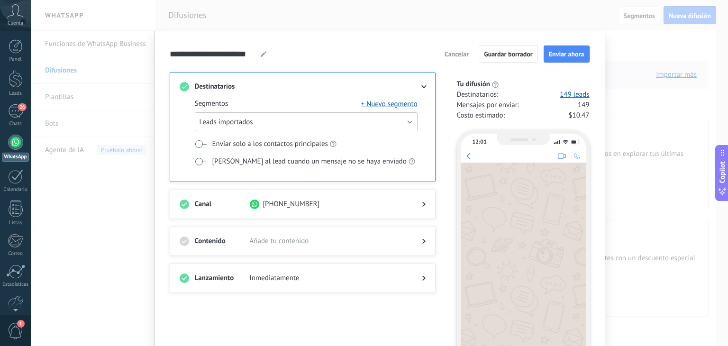
click at [395, 123] on button "Leads importados" at bounding box center [306, 121] width 223 height 19
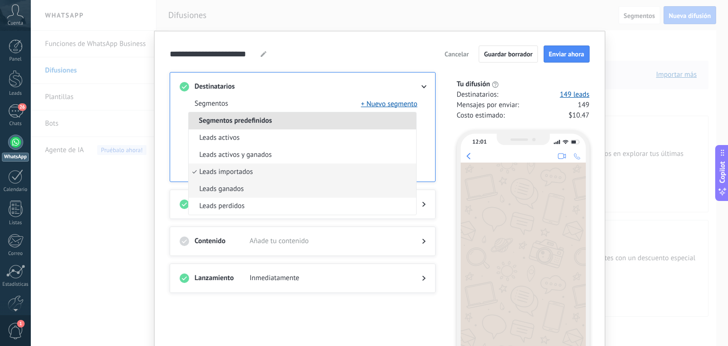
click at [355, 188] on li "Leads ganados" at bounding box center [303, 189] width 228 height 17
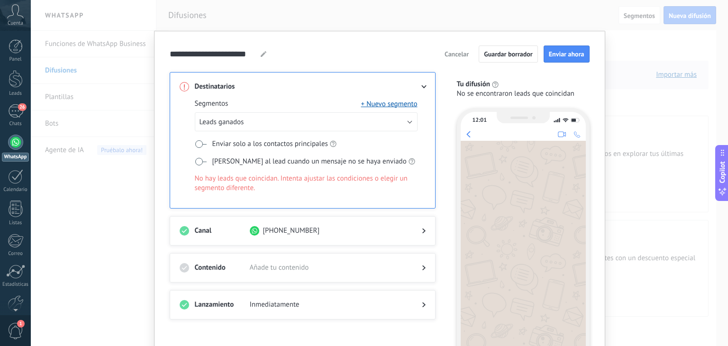
drag, startPoint x: 500, startPoint y: 53, endPoint x: 461, endPoint y: 60, distance: 39.6
click at [461, 60] on div "Cancelar Guardar borrador Enviar ahora" at bounding box center [515, 54] width 149 height 17
click at [461, 60] on button "Cancelar" at bounding box center [457, 54] width 33 height 14
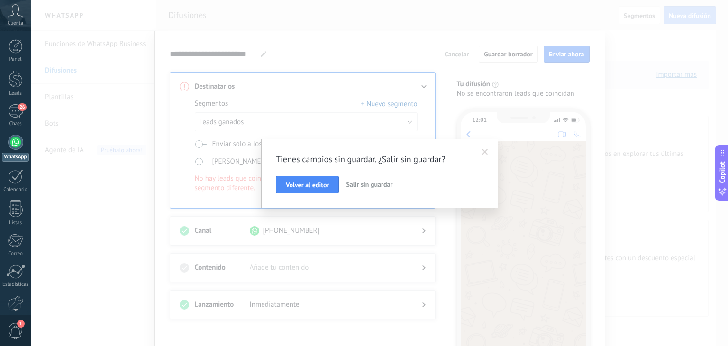
click at [351, 185] on span "Salir sin guardar" at bounding box center [369, 184] width 46 height 9
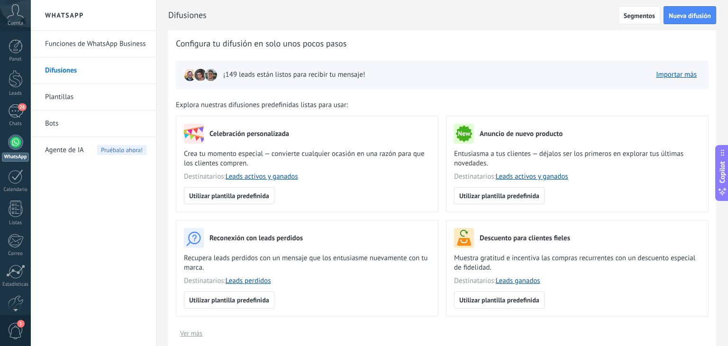
click at [70, 150] on span "Agente de IA" at bounding box center [64, 150] width 39 height 27
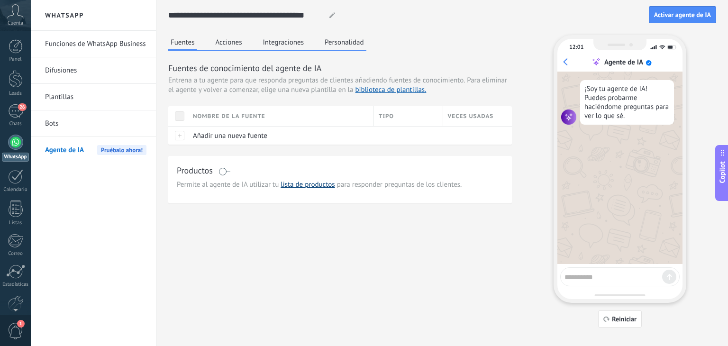
click at [294, 186] on link "lista de productos" at bounding box center [308, 184] width 54 height 9
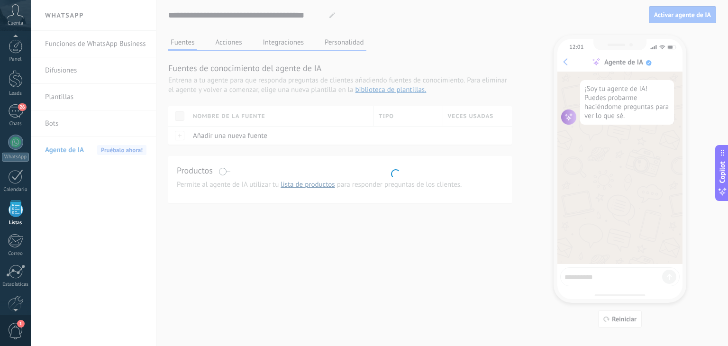
scroll to position [24, 0]
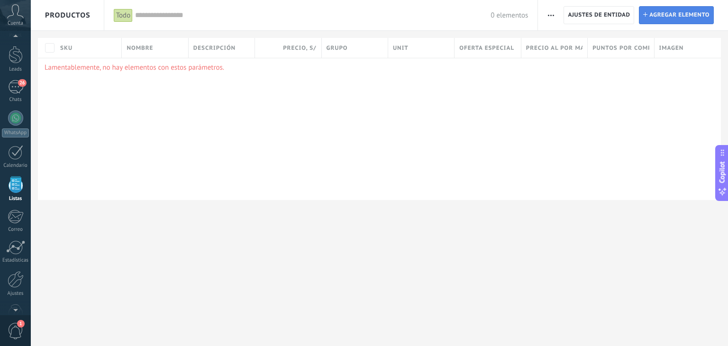
click at [693, 13] on span "Agregar elemento" at bounding box center [680, 15] width 60 height 17
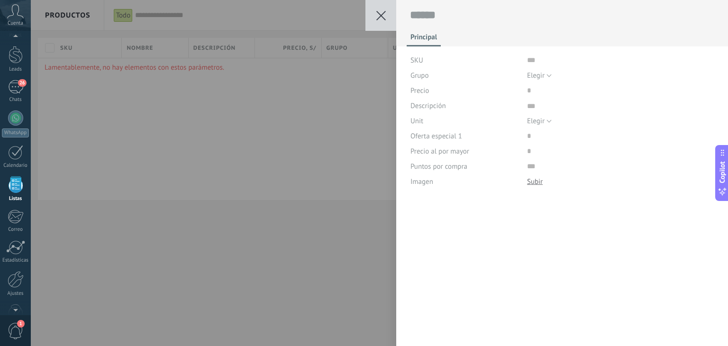
scroll to position [9, 0]
click at [382, 11] on icon at bounding box center [381, 15] width 9 height 9
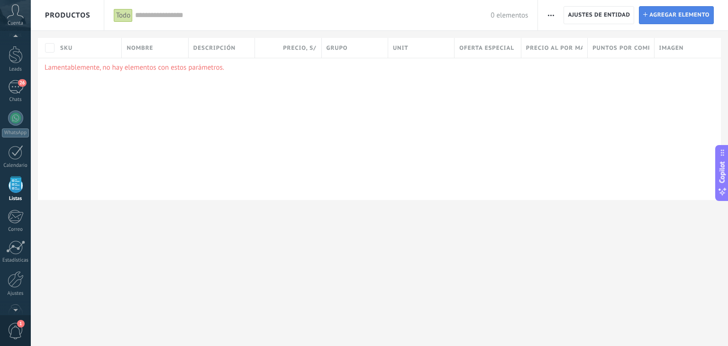
click at [658, 12] on span "Agregar elemento" at bounding box center [680, 15] width 60 height 17
type textarea "***"
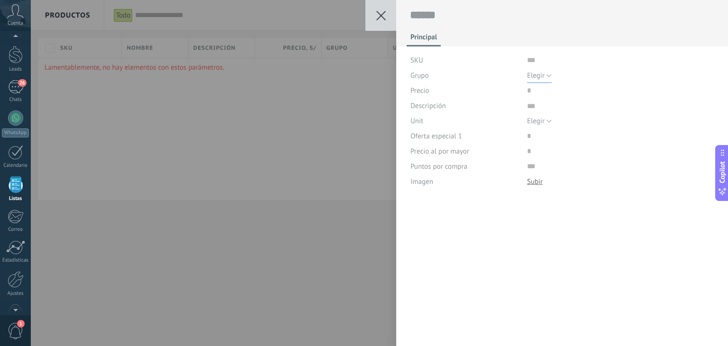
click at [538, 78] on span "Elegir" at bounding box center [536, 75] width 18 height 9
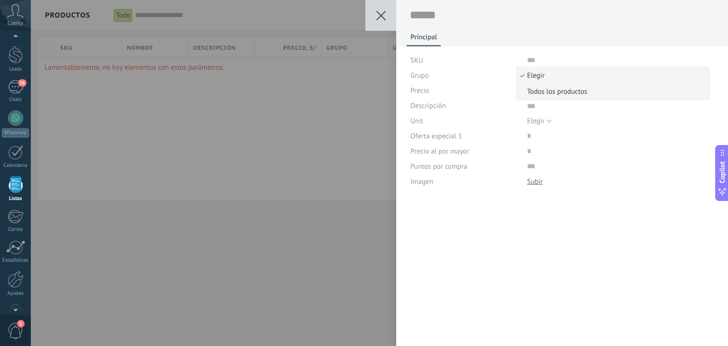
click at [536, 89] on span "Todos los productos" at bounding box center [612, 91] width 190 height 9
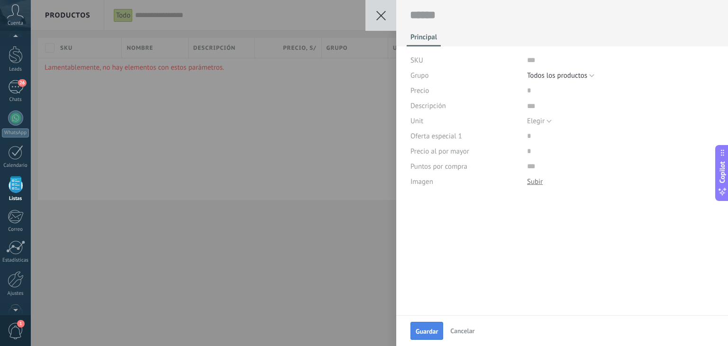
click at [416, 327] on button "Guardar" at bounding box center [427, 331] width 33 height 18
click at [381, 21] on button at bounding box center [381, 15] width 31 height 31
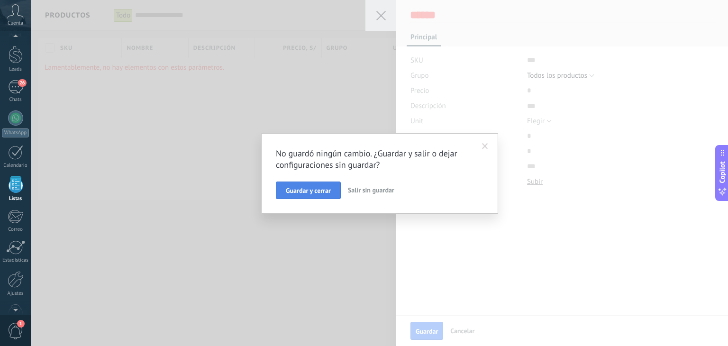
click at [289, 194] on span "Guardar y cerrar" at bounding box center [308, 190] width 45 height 7
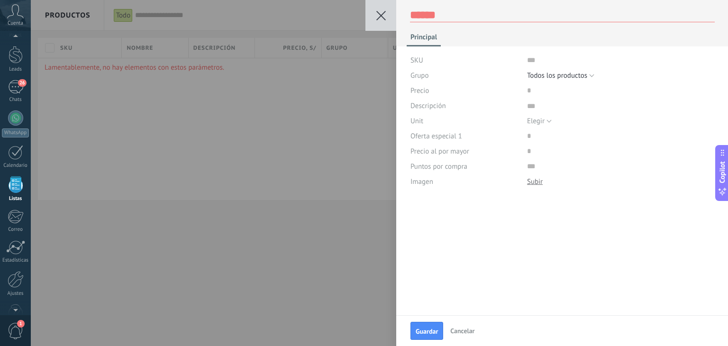
click at [377, 18] on icon at bounding box center [381, 15] width 9 height 9
click at [465, 331] on span "Cancelar" at bounding box center [462, 331] width 24 height 9
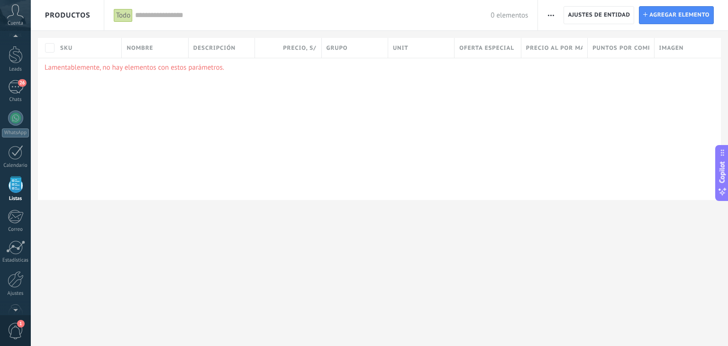
drag, startPoint x: 354, startPoint y: 122, endPoint x: 261, endPoint y: 131, distance: 93.4
click at [261, 131] on div "Lamentablemente, no hay elementos con estos parámetros." at bounding box center [379, 129] width 683 height 142
click at [14, 76] on div at bounding box center [16, 79] width 14 height 18
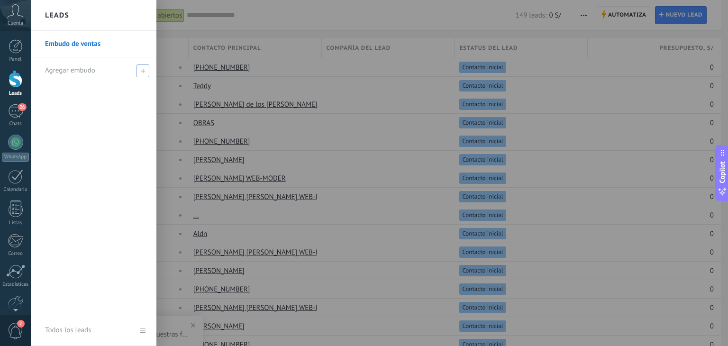
click at [57, 71] on span "Agregar embudo" at bounding box center [70, 70] width 50 height 9
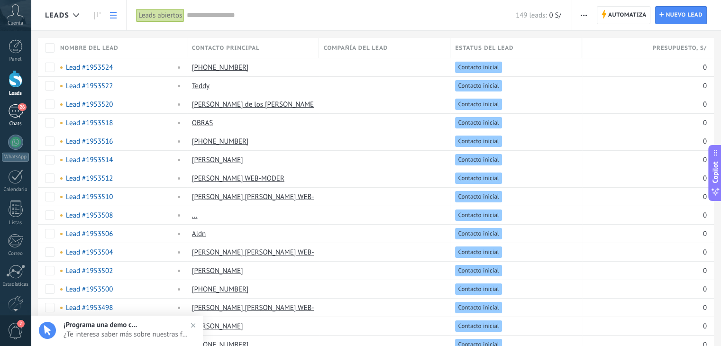
click at [10, 118] on div "26" at bounding box center [15, 111] width 15 height 14
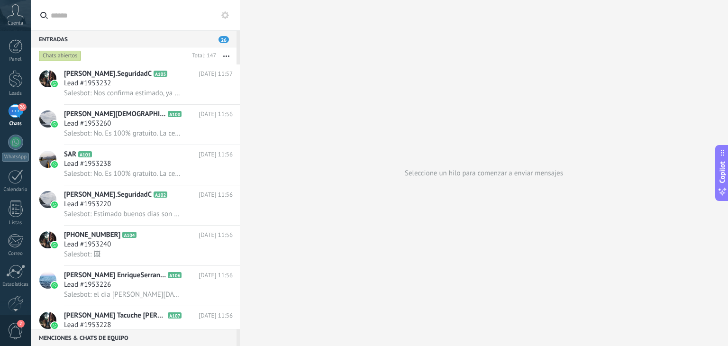
click at [222, 43] on div "Entradas 26" at bounding box center [134, 38] width 206 height 17
click at [229, 10] on button at bounding box center [225, 14] width 11 height 11
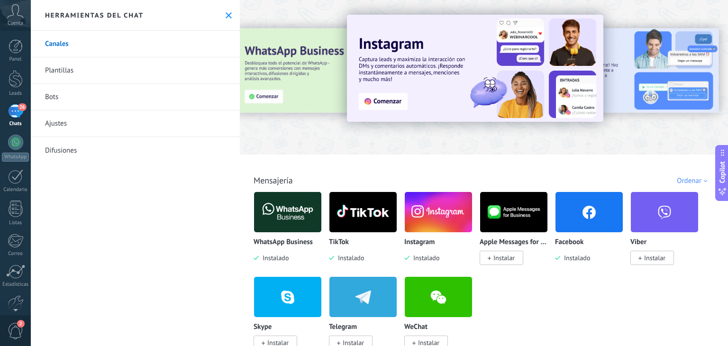
click at [173, 71] on link "Plantillas" at bounding box center [135, 70] width 209 height 27
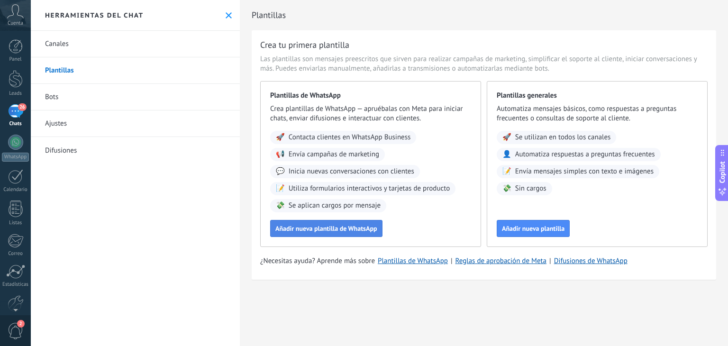
click at [309, 226] on span "Añadir nueva plantilla de WhatsApp" at bounding box center [327, 228] width 102 height 7
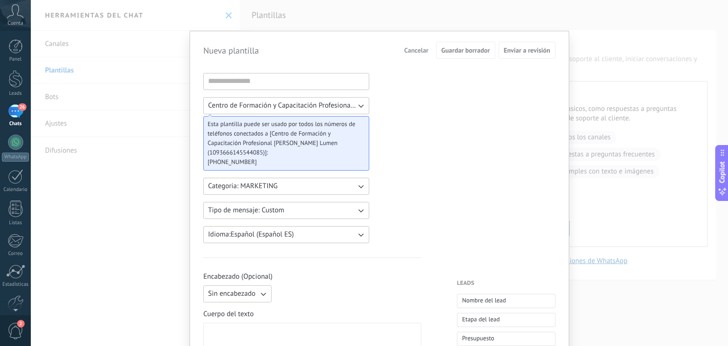
drag, startPoint x: 285, startPoint y: 157, endPoint x: 189, endPoint y: 120, distance: 102.2
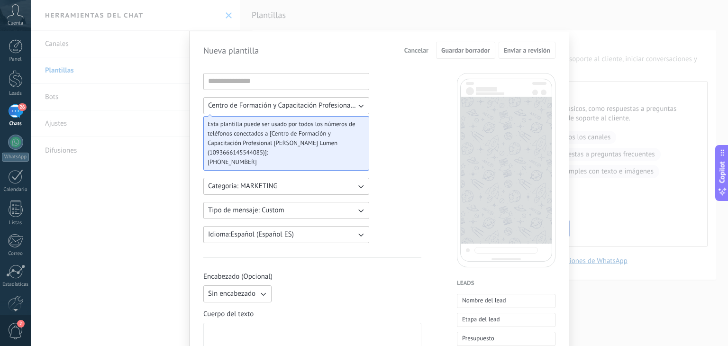
click at [235, 82] on input at bounding box center [286, 80] width 165 height 15
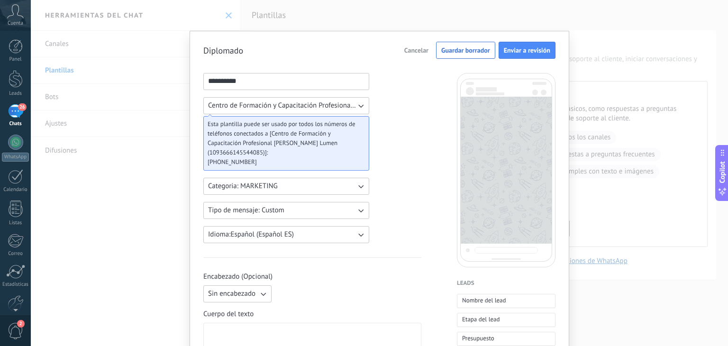
type input "*********"
click at [267, 178] on button "Categoria: MARKETING" at bounding box center [286, 186] width 166 height 17
click at [262, 183] on li "UTILITY" at bounding box center [283, 186] width 171 height 16
click at [265, 207] on span "Tipo de mensaje: Custom" at bounding box center [246, 210] width 76 height 9
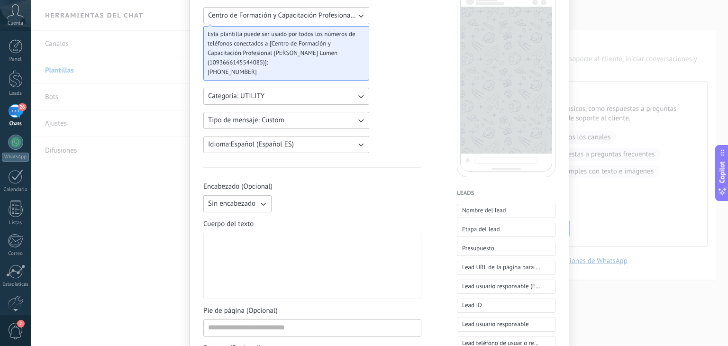
scroll to position [91, 0]
click at [266, 202] on icon "button" at bounding box center [262, 203] width 9 height 9
click at [248, 238] on span "Imagen o archivo" at bounding box center [234, 235] width 53 height 9
click at [281, 198] on label "Imagen o archivo" at bounding box center [322, 203] width 92 height 17
click at [276, 195] on input "Imagen o archivo" at bounding box center [276, 195] width 0 height 0
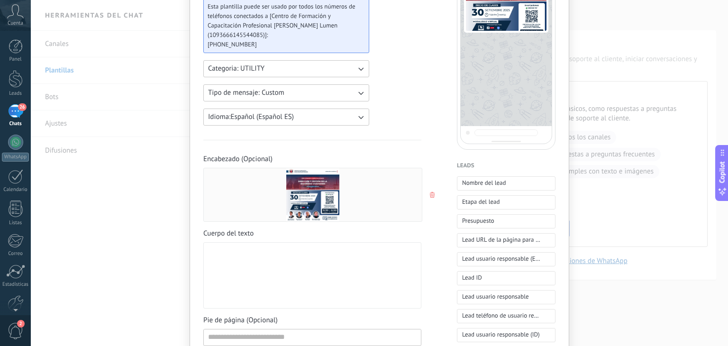
scroll to position [125, 0]
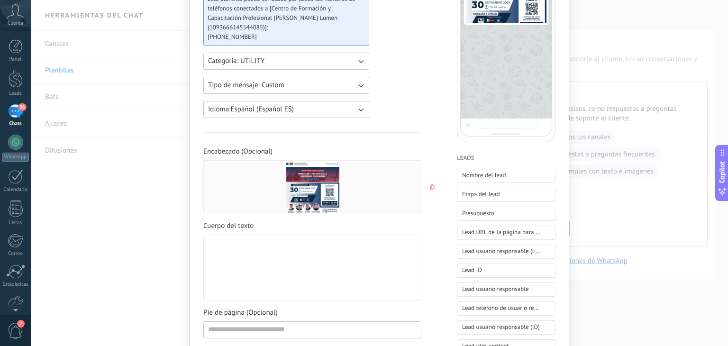
click at [362, 260] on div at bounding box center [312, 268] width 209 height 58
click at [260, 330] on input at bounding box center [312, 329] width 217 height 15
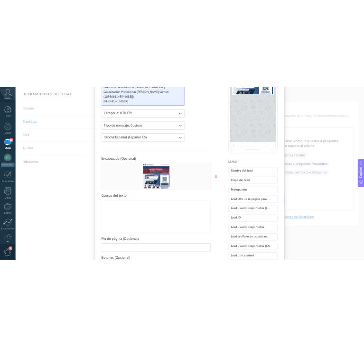
scroll to position [133, 0]
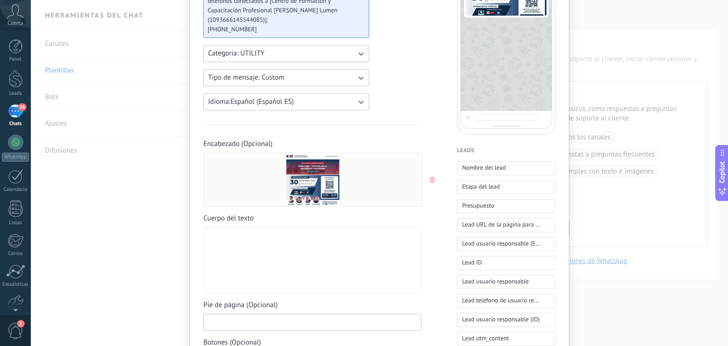
type textarea "***"
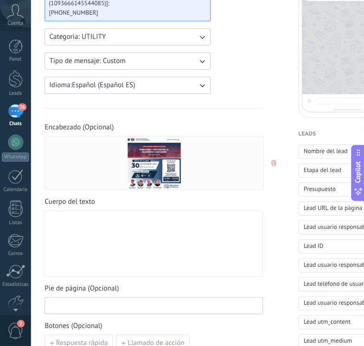
scroll to position [9, 0]
click at [130, 222] on div at bounding box center [153, 244] width 209 height 58
paste div
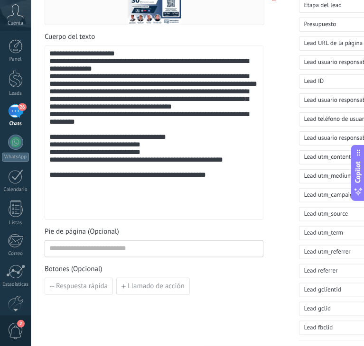
scroll to position [298, 0]
click at [171, 245] on input at bounding box center [154, 248] width 218 height 15
click at [139, 287] on span "Llamado de acción" at bounding box center [156, 286] width 57 height 7
click at [117, 286] on input at bounding box center [98, 285] width 106 height 15
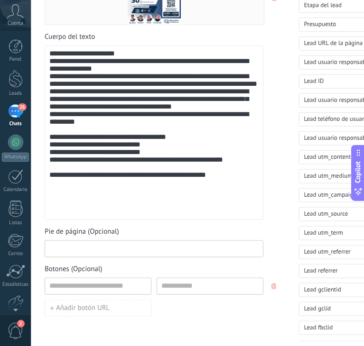
click at [96, 248] on input at bounding box center [154, 248] width 218 height 15
paste input "**********"
type input "**********"
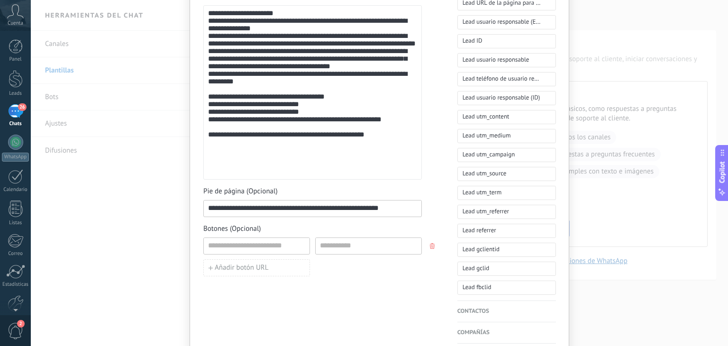
scroll to position [358, 0]
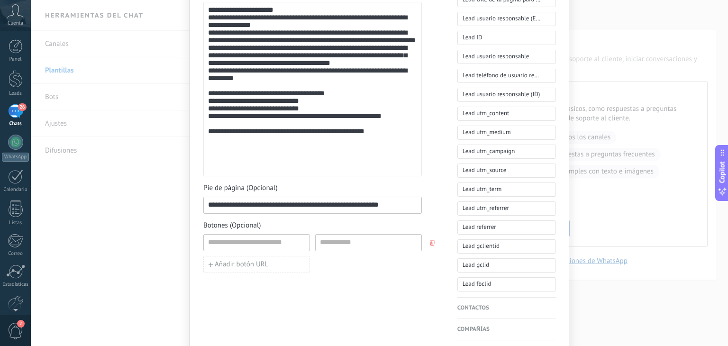
drag, startPoint x: 413, startPoint y: 205, endPoint x: 164, endPoint y: 219, distance: 250.3
click at [164, 219] on div "**********" at bounding box center [380, 173] width 698 height 346
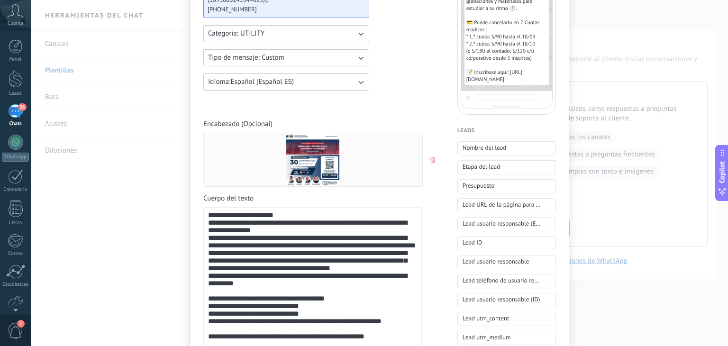
scroll to position [146, 0]
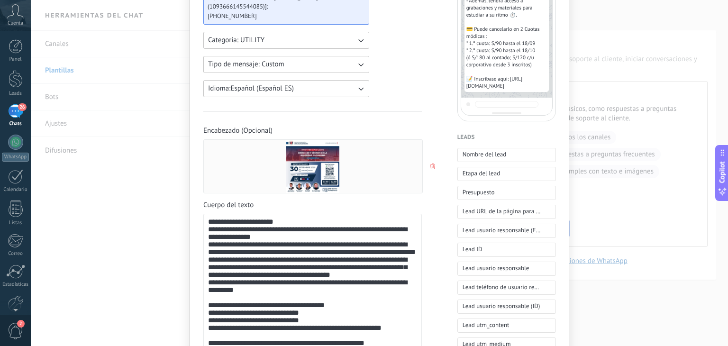
click at [431, 164] on icon "button" at bounding box center [433, 167] width 5 height 6
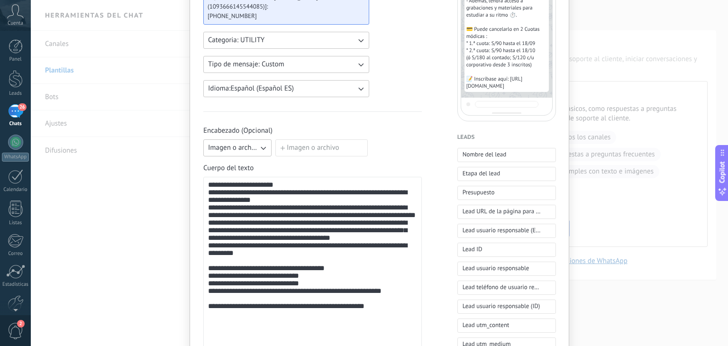
click at [254, 154] on button "Imagen o archivo" at bounding box center [237, 147] width 68 height 17
click at [248, 164] on li "Texto" at bounding box center [234, 164] width 73 height 16
click at [295, 152] on input at bounding box center [349, 147] width 146 height 15
paste input "**********"
type input "**********"
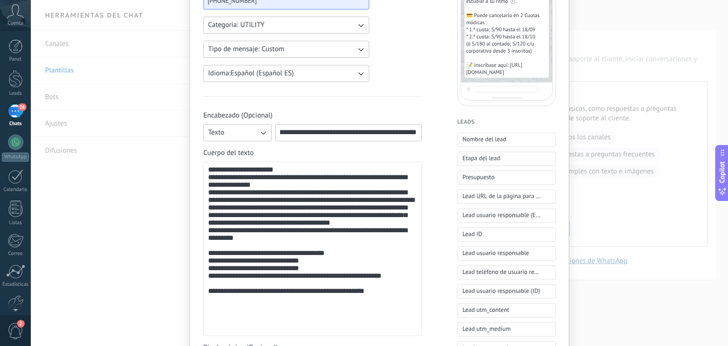
scroll to position [0, 0]
drag, startPoint x: 414, startPoint y: 131, endPoint x: 248, endPoint y: 133, distance: 166.0
click at [248, 133] on div "**********" at bounding box center [312, 132] width 219 height 17
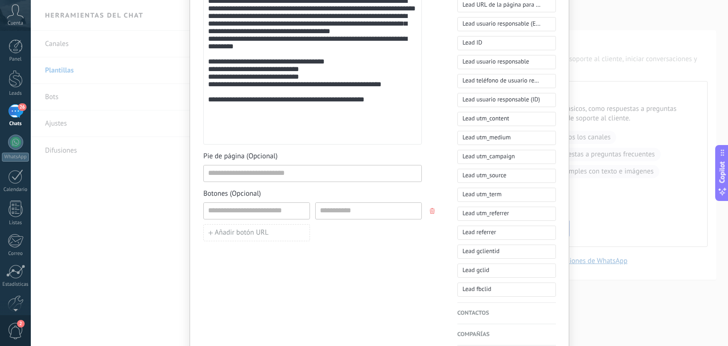
scroll to position [354, 0]
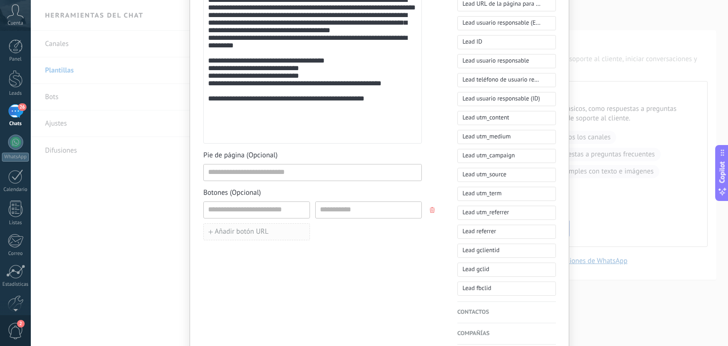
click at [238, 235] on button "Añadir botón URL" at bounding box center [256, 231] width 107 height 17
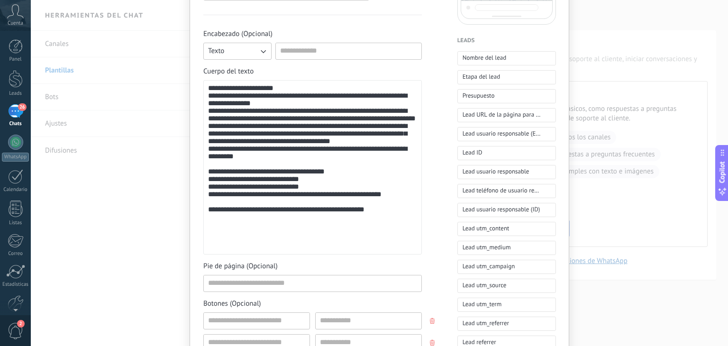
scroll to position [262, 0]
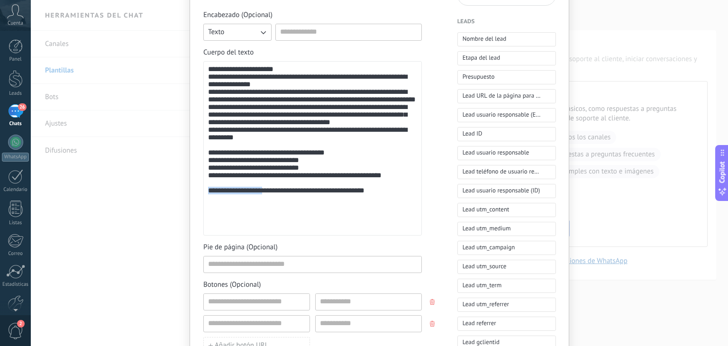
drag, startPoint x: 265, startPoint y: 225, endPoint x: 184, endPoint y: 230, distance: 80.8
click at [184, 230] on div "**********" at bounding box center [380, 173] width 698 height 346
copy div "**********"
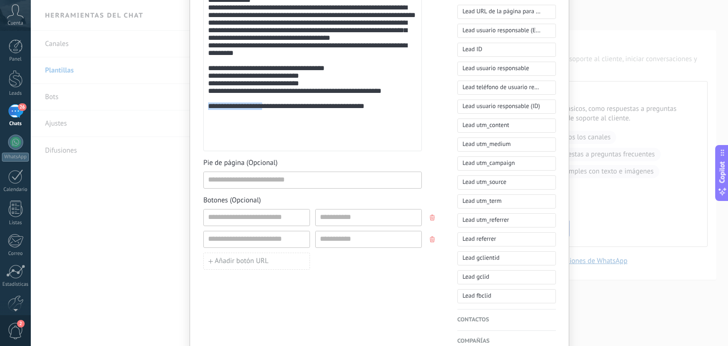
scroll to position [347, 0]
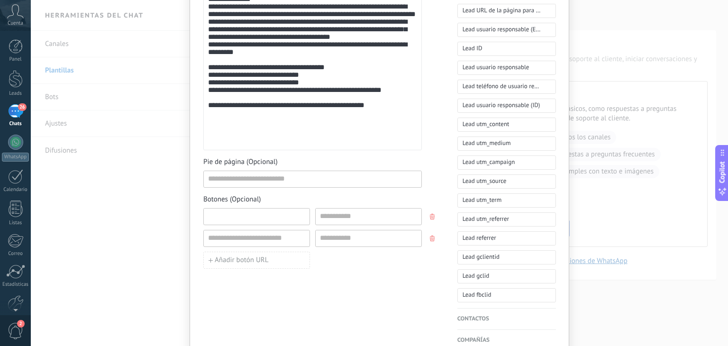
click at [250, 215] on input at bounding box center [257, 216] width 106 height 15
paste input "**********"
type input "**********"
drag, startPoint x: 394, startPoint y: 140, endPoint x: 268, endPoint y: 142, distance: 125.7
click at [268, 142] on div "**********" at bounding box center [312, 63] width 209 height 166
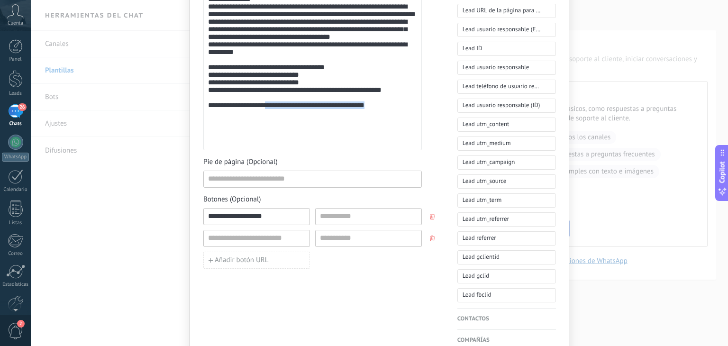
copy div "**********"
click at [359, 212] on input at bounding box center [369, 216] width 106 height 15
paste input "**********"
type input "**********"
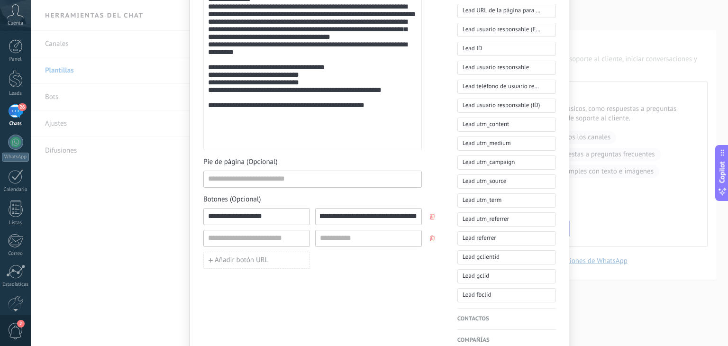
scroll to position [0, 0]
drag, startPoint x: 390, startPoint y: 139, endPoint x: 187, endPoint y: 140, distance: 203.4
click at [187, 140] on div "**********" at bounding box center [380, 173] width 698 height 346
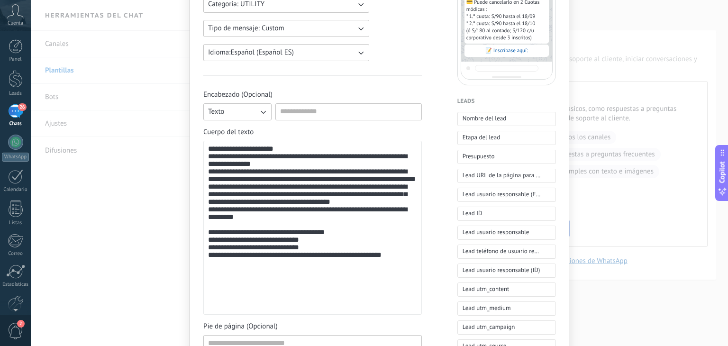
scroll to position [176, 0]
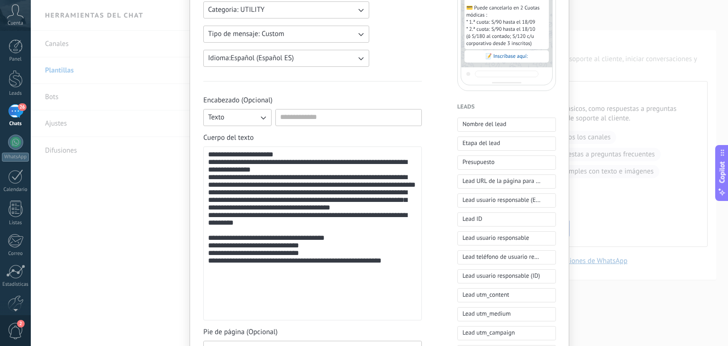
click at [256, 119] on button "Texto" at bounding box center [237, 117] width 68 height 17
click at [243, 146] on span "Imagen o archivo" at bounding box center [234, 149] width 53 height 9
click at [289, 120] on label "Imagen o archivo" at bounding box center [322, 117] width 92 height 17
click at [276, 109] on input "Imagen o archivo" at bounding box center [276, 109] width 0 height 0
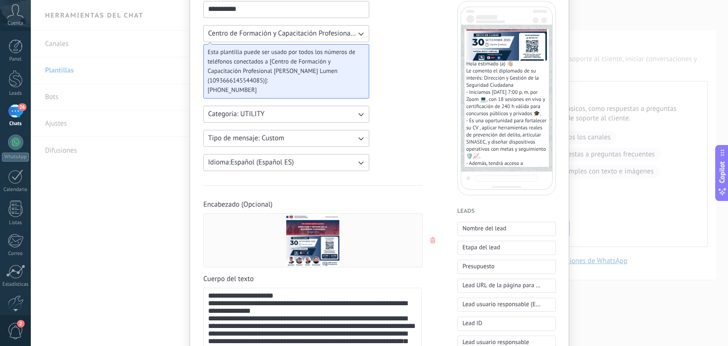
scroll to position [14, 0]
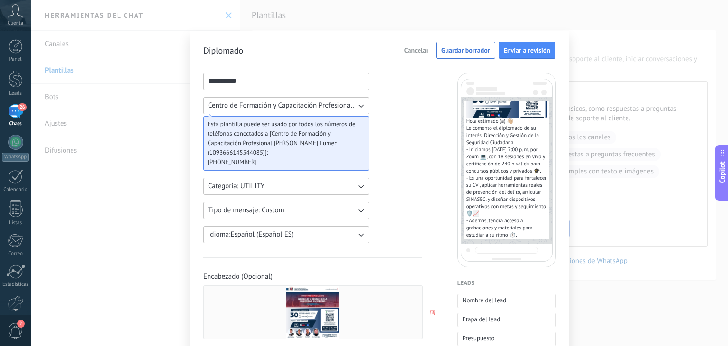
click at [292, 78] on input "*********" at bounding box center [286, 80] width 165 height 15
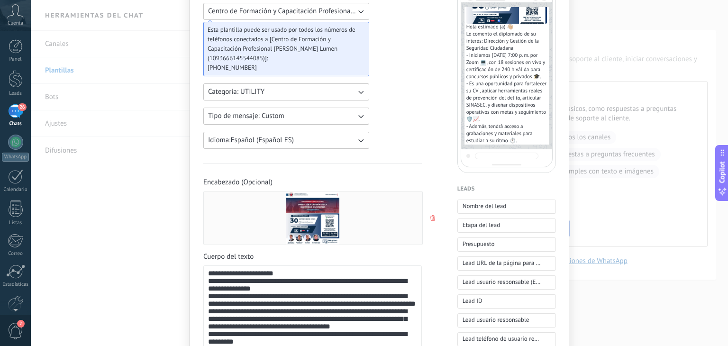
scroll to position [101, 0]
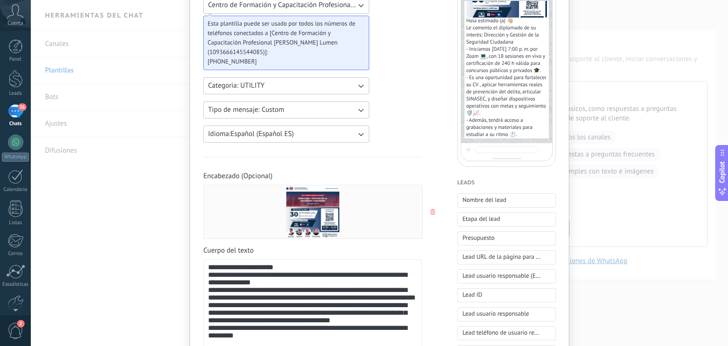
type input "**********"
click at [316, 111] on button "Tipo de mensaje: Custom" at bounding box center [286, 109] width 166 height 17
click at [311, 114] on li "Custom" at bounding box center [283, 110] width 171 height 16
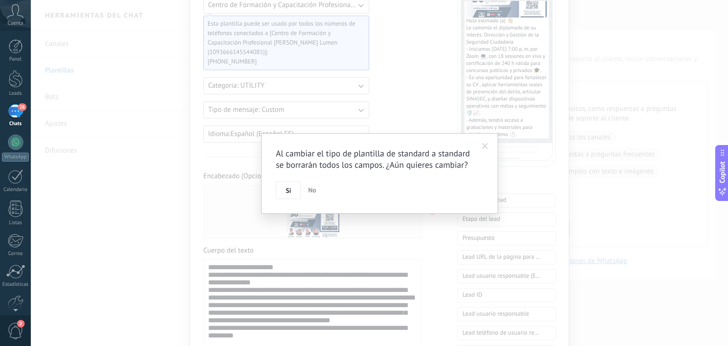
click at [480, 146] on span at bounding box center [486, 146] width 16 height 16
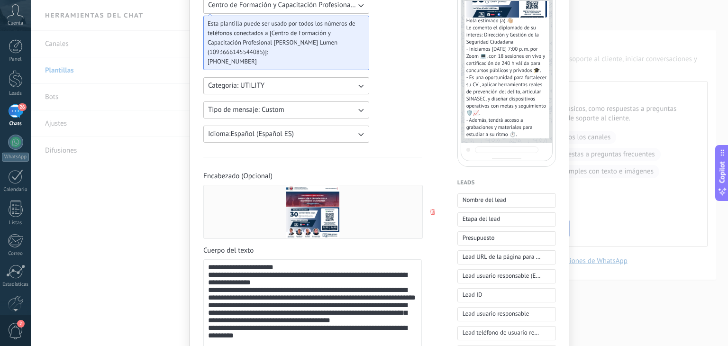
click at [323, 114] on button "Tipo de mensaje: Custom" at bounding box center [286, 109] width 166 height 17
click at [279, 125] on li "Flows" at bounding box center [283, 126] width 171 height 16
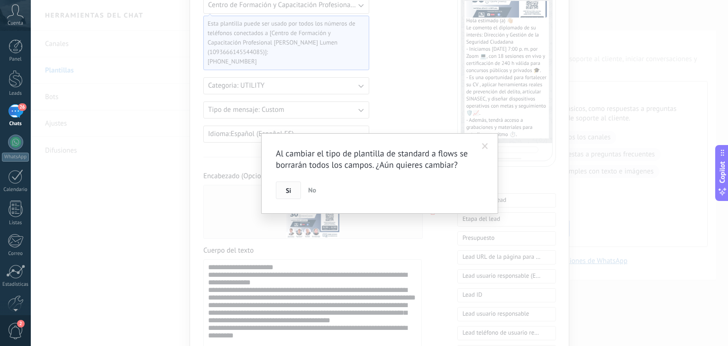
click at [295, 193] on button "Si" at bounding box center [288, 191] width 25 height 18
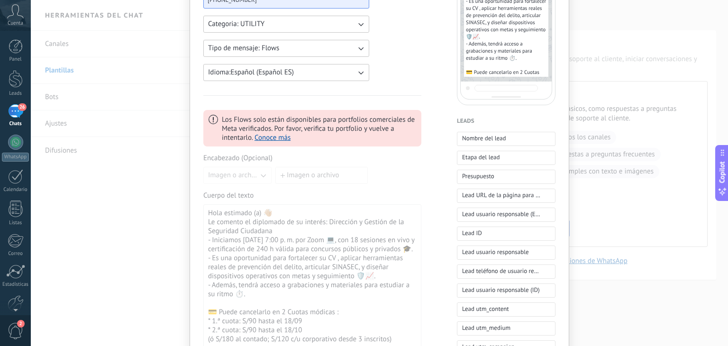
scroll to position [169, 0]
click at [295, 193] on div "Cuerpo del texto Hola estimado (a) 👋🏼 Le comento el diplomado de su interés: Di…" at bounding box center [312, 276] width 218 height 175
click at [313, 40] on button "Tipo de mensaje: Flows" at bounding box center [286, 46] width 166 height 17
click at [303, 52] on li "Custom" at bounding box center [283, 46] width 171 height 16
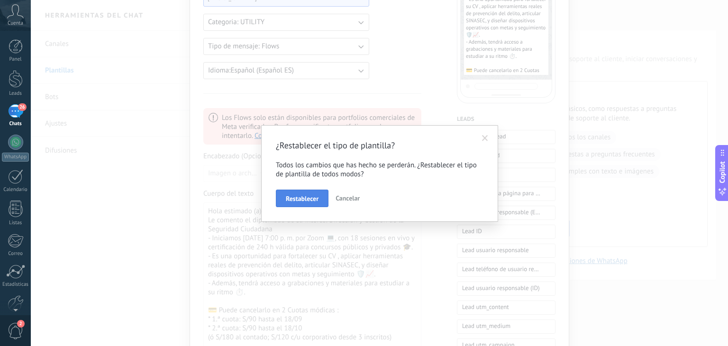
click at [295, 190] on div "Restablecer Cancelar" at bounding box center [380, 199] width 208 height 18
click at [291, 195] on span "Restablecer" at bounding box center [302, 198] width 33 height 7
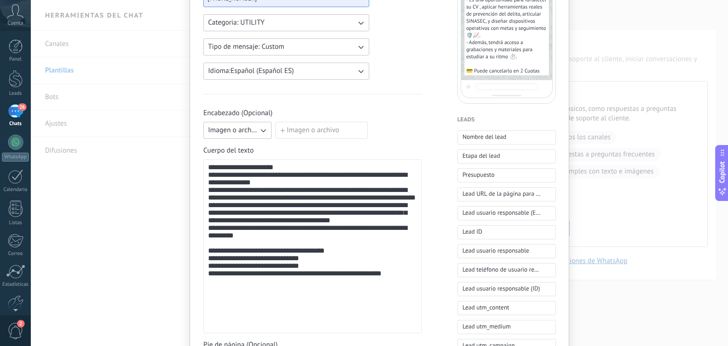
click at [258, 126] on icon "button" at bounding box center [262, 130] width 9 height 9
click at [289, 124] on label "Imagen o archivo" at bounding box center [322, 130] width 92 height 17
click at [276, 122] on input "Imagen o archivo" at bounding box center [276, 122] width 0 height 0
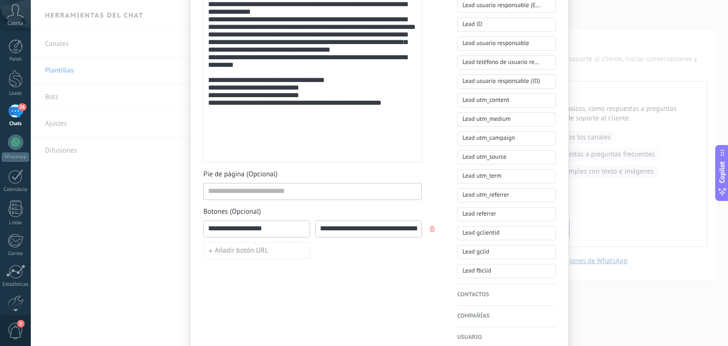
scroll to position [375, 0]
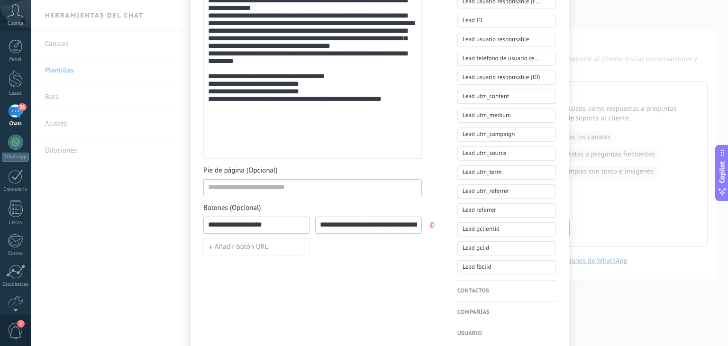
click at [638, 231] on div "**********" at bounding box center [380, 173] width 698 height 346
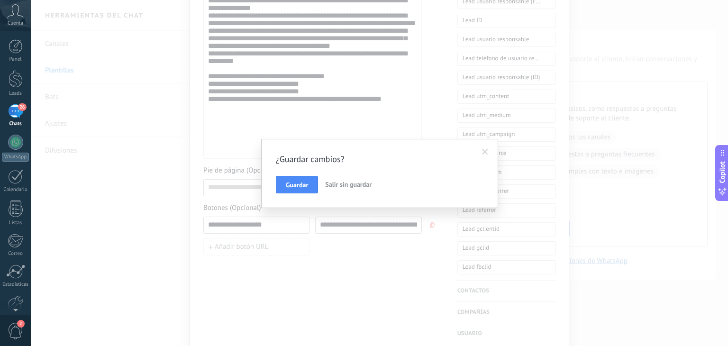
click at [337, 187] on span "Salir sin guardar" at bounding box center [348, 184] width 46 height 9
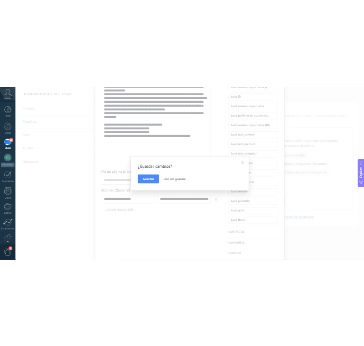
scroll to position [0, 0]
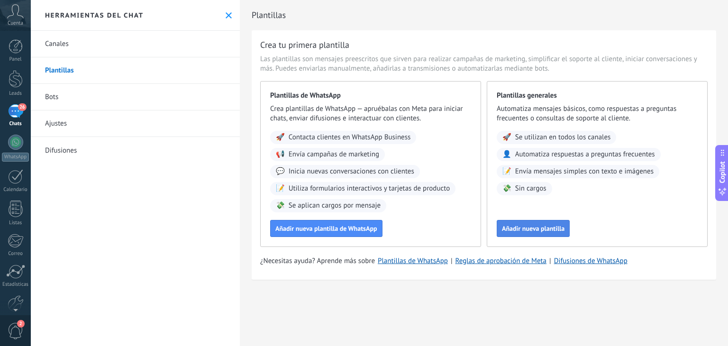
click at [526, 225] on span "Añadir nueva plantilla" at bounding box center [533, 228] width 63 height 7
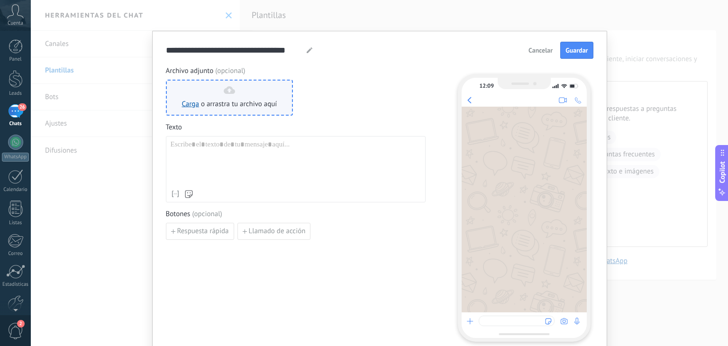
click at [282, 104] on div "Carga o arrastra tu archivo aquí Arrastra aquí" at bounding box center [230, 98] width 128 height 36
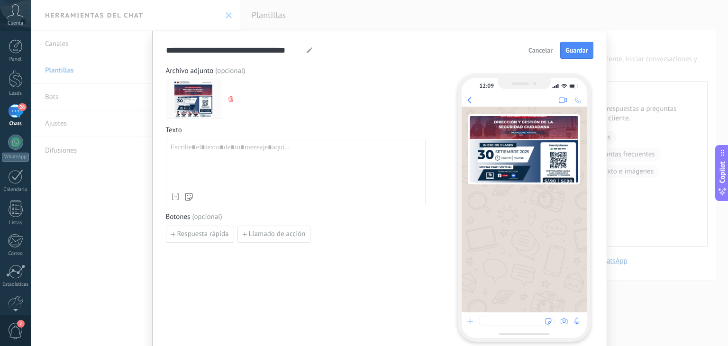
click at [512, 166] on img at bounding box center [524, 149] width 109 height 66
click at [366, 165] on div at bounding box center [296, 165] width 250 height 45
paste div
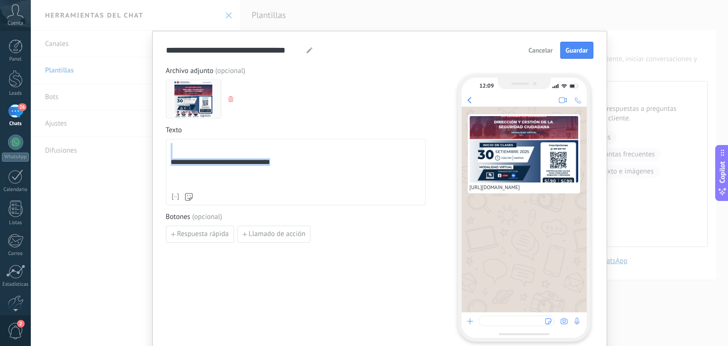
drag, startPoint x: 366, startPoint y: 165, endPoint x: 204, endPoint y: 152, distance: 161.8
click at [204, 152] on div "**********" at bounding box center [296, 165] width 250 height 45
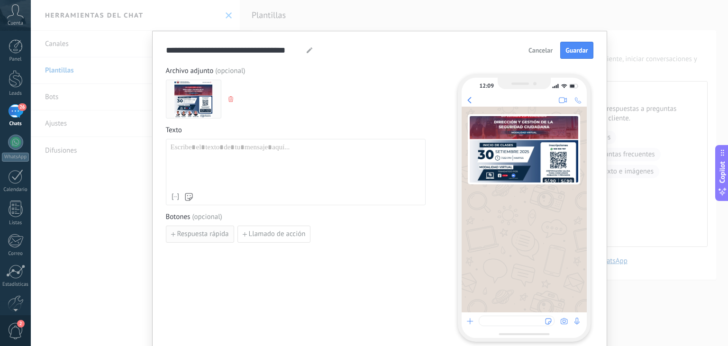
click at [167, 235] on button "Respuesta rápida" at bounding box center [200, 234] width 68 height 17
click at [192, 258] on span "Añadir quick reply" at bounding box center [204, 256] width 55 height 7
click at [192, 238] on input at bounding box center [216, 233] width 101 height 15
paste input "**********"
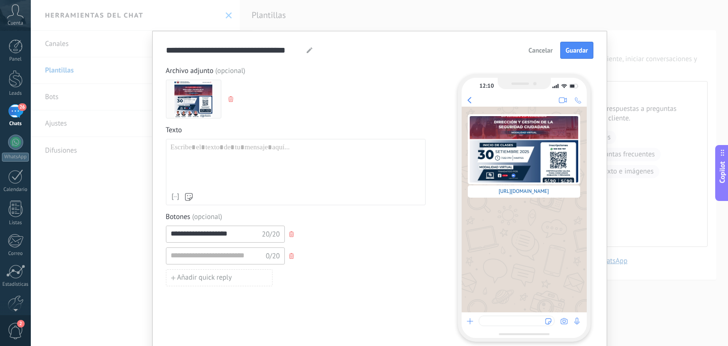
click at [169, 233] on input "**********" at bounding box center [216, 233] width 100 height 15
click at [292, 252] on button "button" at bounding box center [292, 256] width 15 height 14
click at [238, 228] on input "**********" at bounding box center [216, 233] width 100 height 15
type input "*"
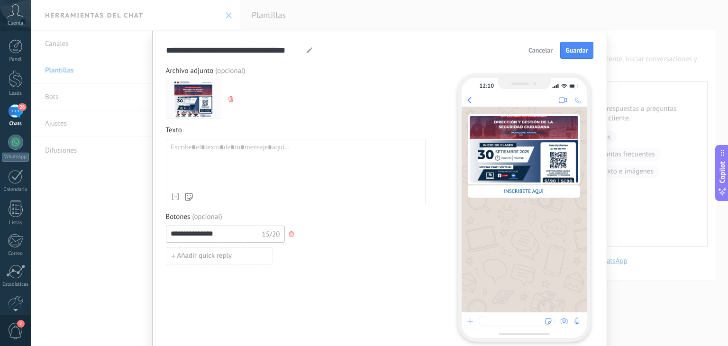
type input "**********"
click at [202, 155] on div at bounding box center [296, 165] width 250 height 45
click at [299, 160] on div at bounding box center [296, 165] width 250 height 45
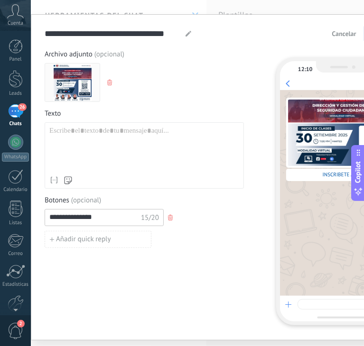
click at [118, 134] on div at bounding box center [144, 149] width 190 height 45
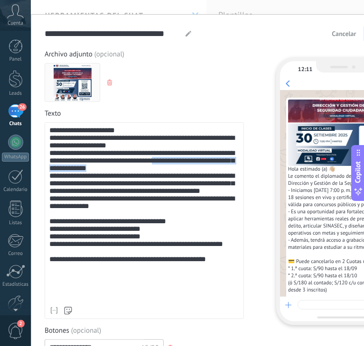
drag, startPoint x: 135, startPoint y: 174, endPoint x: 183, endPoint y: 171, distance: 48.4
click at [183, 171] on div "**********" at bounding box center [144, 214] width 190 height 175
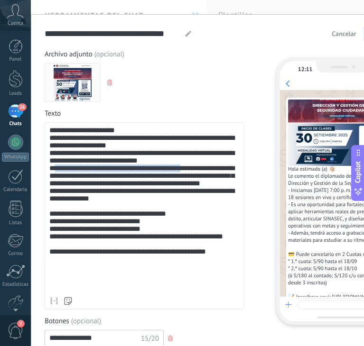
drag, startPoint x: 184, startPoint y: 178, endPoint x: 52, endPoint y: 180, distance: 131.8
click at [52, 180] on div "**********" at bounding box center [144, 210] width 190 height 166
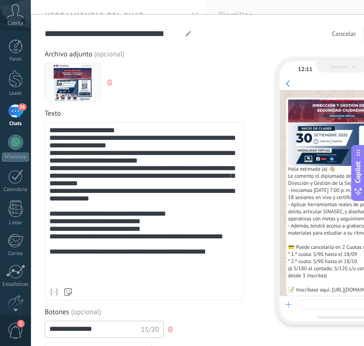
click at [75, 179] on div "**********" at bounding box center [144, 205] width 190 height 157
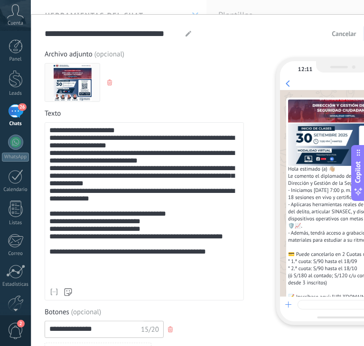
click at [112, 196] on div "**********" at bounding box center [144, 205] width 190 height 157
click at [108, 214] on div "**********" at bounding box center [144, 205] width 190 height 157
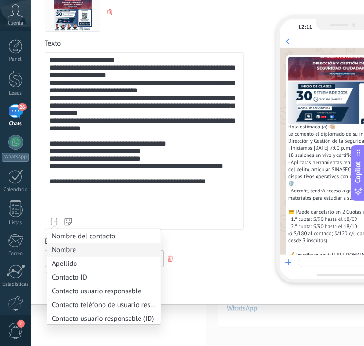
click at [63, 250] on li "Nombre" at bounding box center [104, 250] width 114 height 14
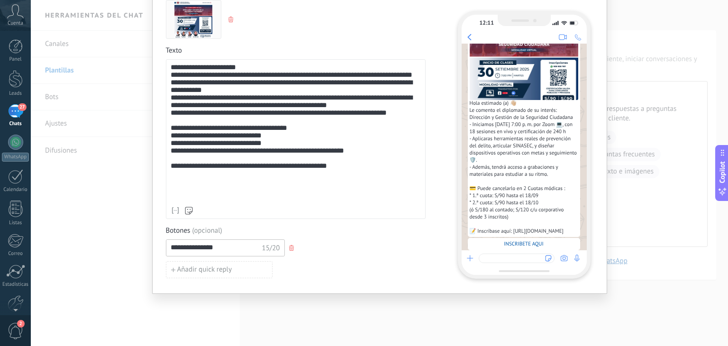
scroll to position [82, 0]
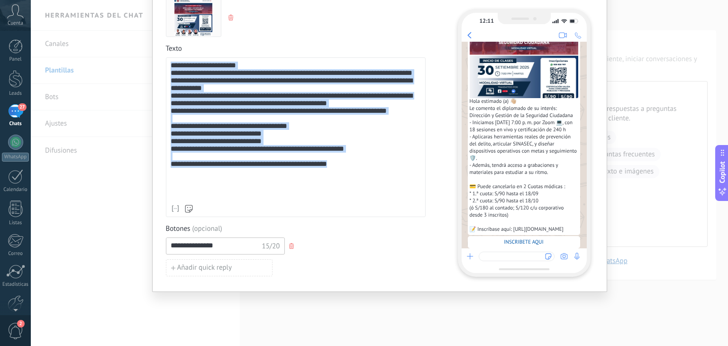
drag, startPoint x: 351, startPoint y: 194, endPoint x: 158, endPoint y: 51, distance: 240.3
click at [158, 51] on div "**********" at bounding box center [379, 120] width 455 height 343
copy div "**********"
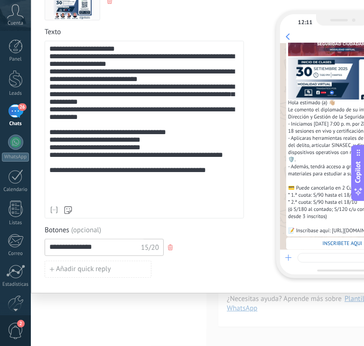
click at [211, 224] on div "**********" at bounding box center [144, 123] width 199 height 310
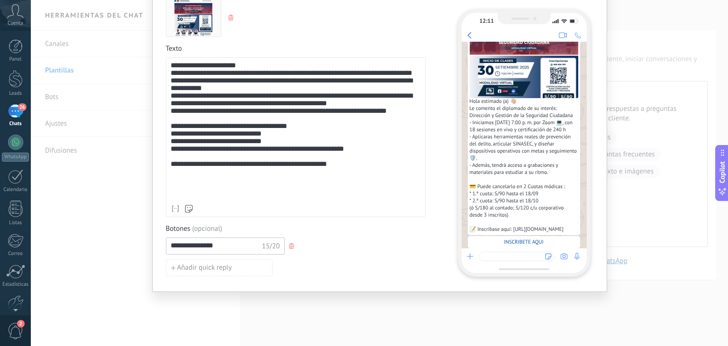
scroll to position [4, 0]
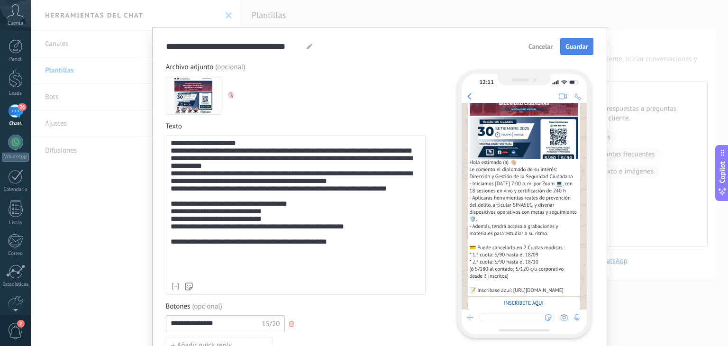
click at [582, 52] on button "Guardar" at bounding box center [576, 46] width 33 height 17
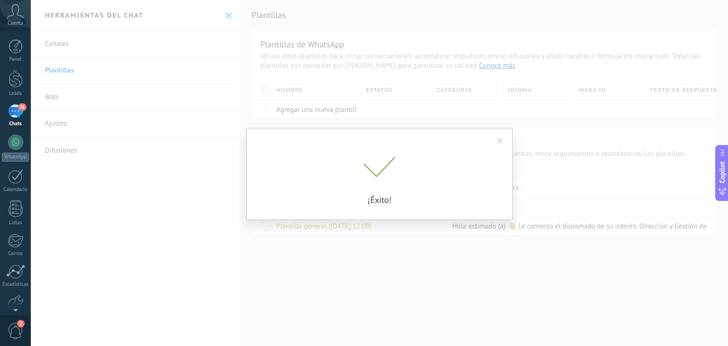
scroll to position [0, 0]
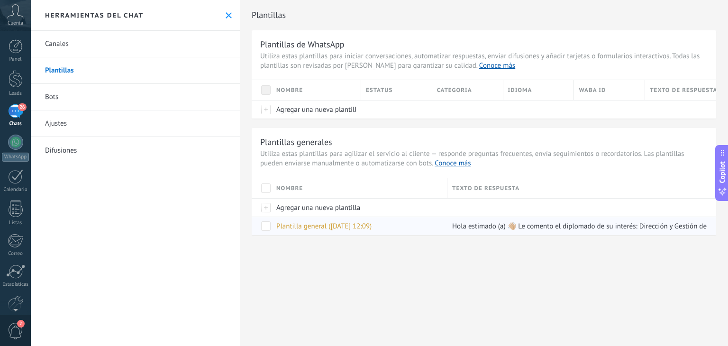
click at [289, 226] on span "Plantilla general ([DATE] 12:09)" at bounding box center [323, 226] width 95 height 9
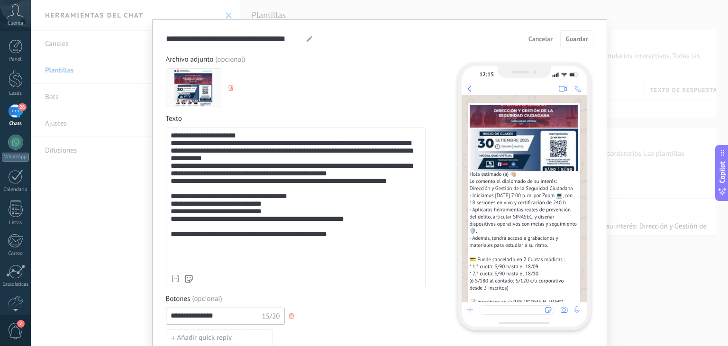
scroll to position [6, 0]
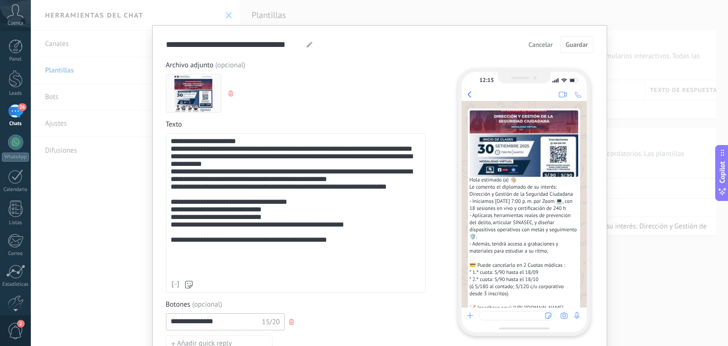
click at [543, 47] on span "Cancelar" at bounding box center [541, 44] width 24 height 7
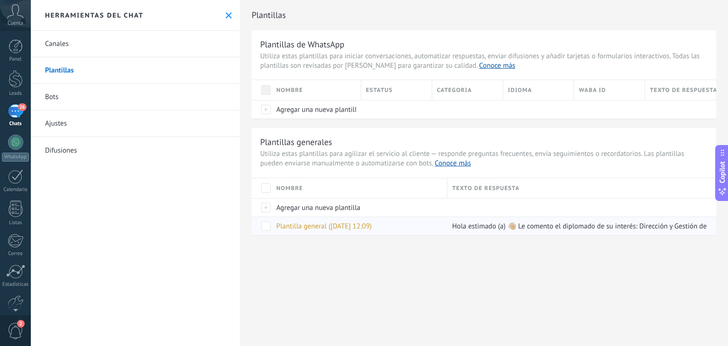
click at [267, 227] on span at bounding box center [265, 225] width 9 height 9
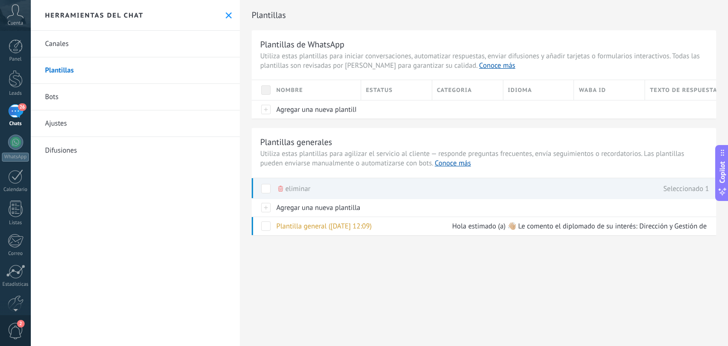
click at [11, 106] on div "26" at bounding box center [15, 111] width 15 height 14
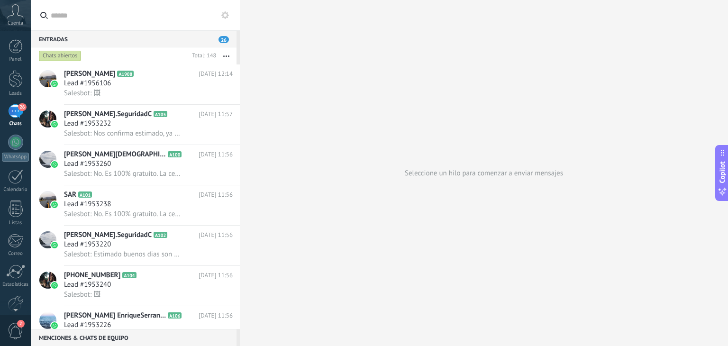
click at [71, 56] on div "Chats abiertos" at bounding box center [60, 55] width 42 height 11
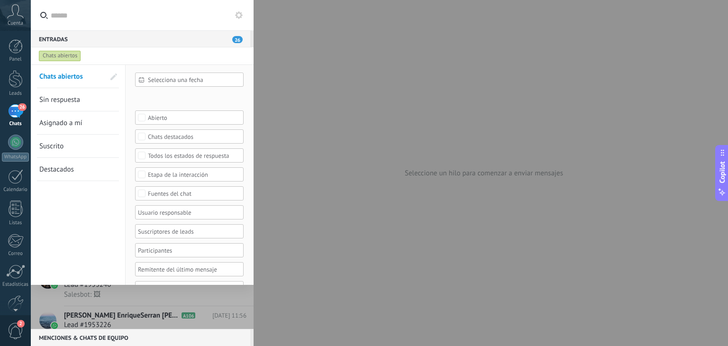
click at [305, 75] on div at bounding box center [364, 173] width 728 height 346
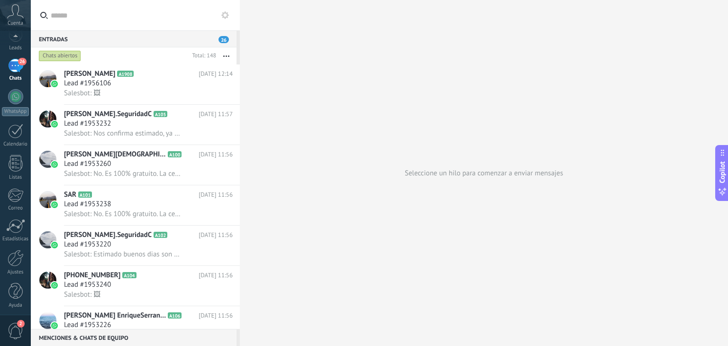
scroll to position [47, 0]
click at [22, 257] on div at bounding box center [16, 256] width 16 height 17
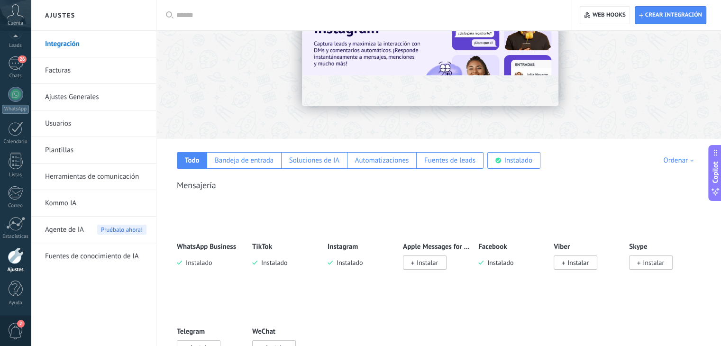
scroll to position [46, 0]
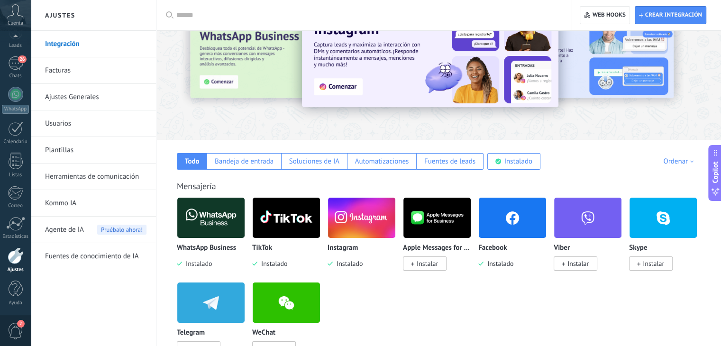
click at [413, 256] on div "Apple Messages for Business Instalar" at bounding box center [437, 256] width 68 height 24
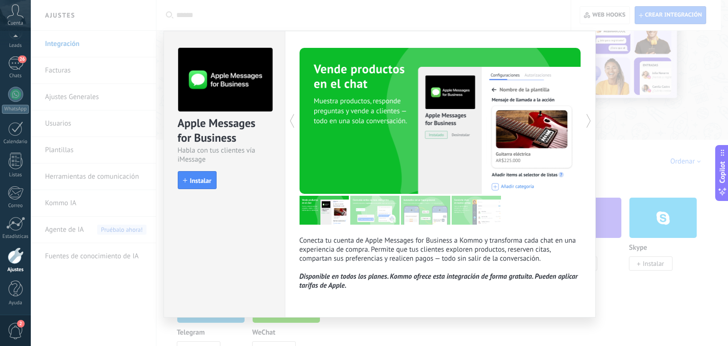
click at [632, 176] on div "Apple Messages for Business Habla con tus clientes vía iMessage install Instala…" at bounding box center [380, 173] width 698 height 346
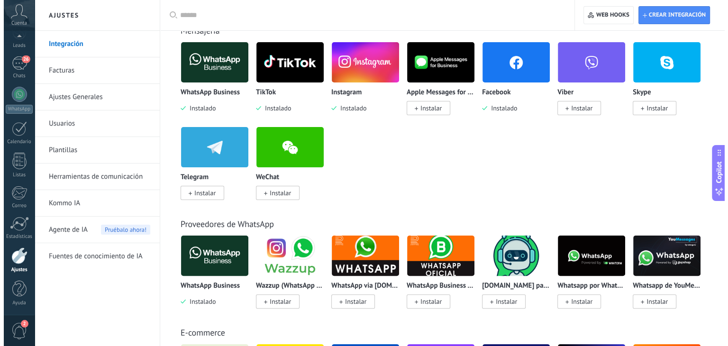
scroll to position [202, 0]
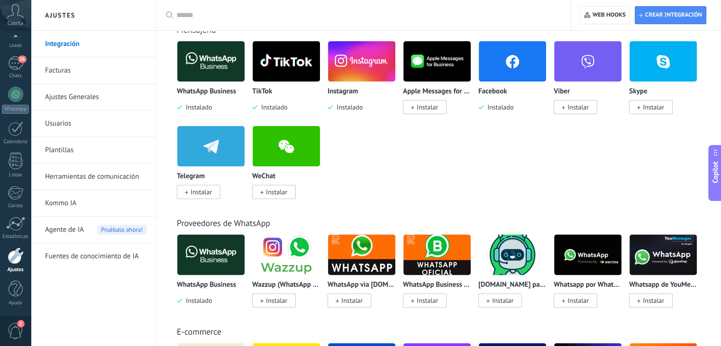
click at [286, 262] on img at bounding box center [286, 255] width 67 height 46
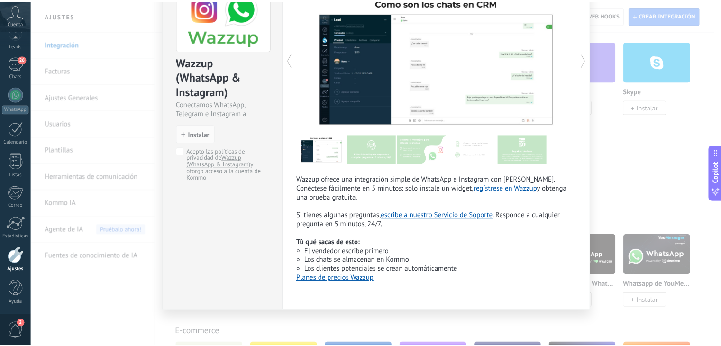
scroll to position [0, 0]
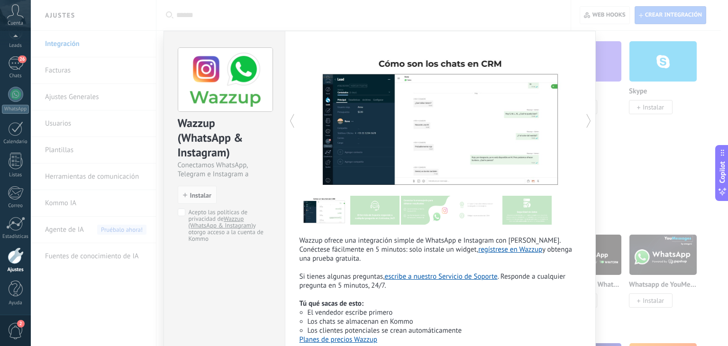
click at [628, 120] on div "Wazzup (WhatsApp & Instagram) Conectamos WhatsApp, Telegram e Instagram a Kommo…" at bounding box center [380, 173] width 698 height 346
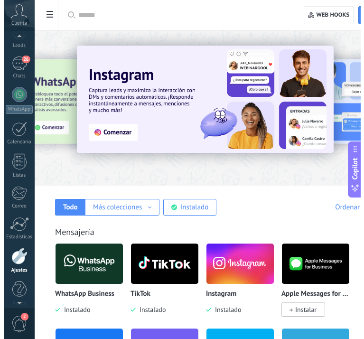
scroll to position [55, 0]
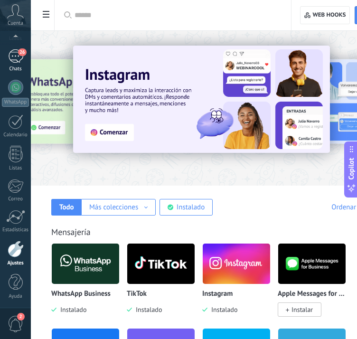
click at [19, 56] on div "26" at bounding box center [15, 56] width 15 height 14
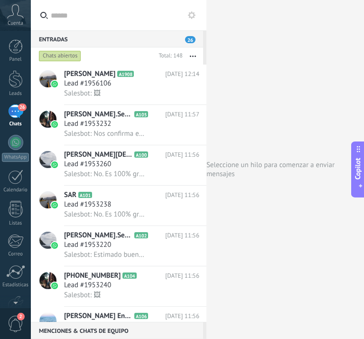
click at [191, 8] on input "text" at bounding box center [124, 15] width 146 height 30
click at [190, 15] on use at bounding box center [192, 15] width 8 height 8
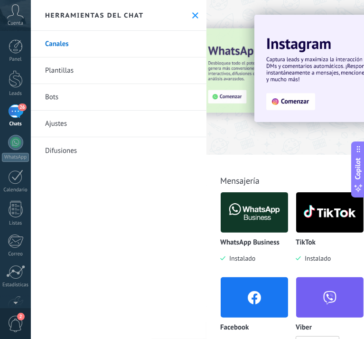
click at [104, 155] on link "Difusiones" at bounding box center [118, 150] width 175 height 27
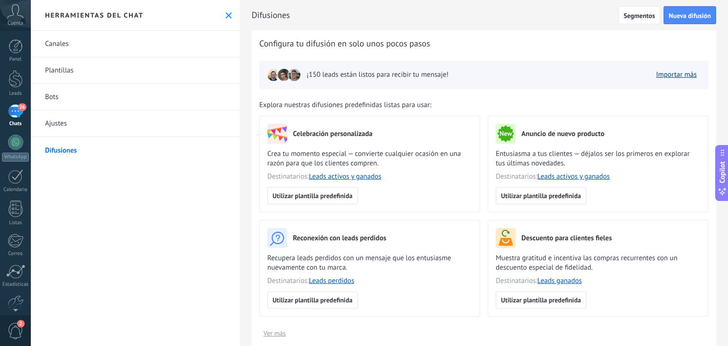
click at [679, 73] on link "Importar más" at bounding box center [676, 74] width 41 height 9
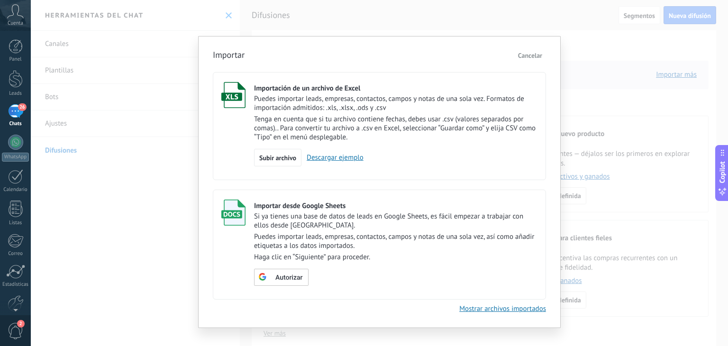
click at [536, 55] on span "Cancelar" at bounding box center [530, 55] width 24 height 9
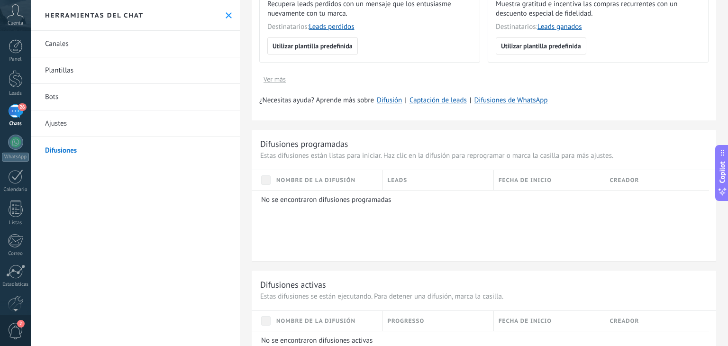
scroll to position [256, 0]
click at [389, 101] on link "Difusión" at bounding box center [389, 98] width 25 height 9
click at [21, 181] on div at bounding box center [15, 176] width 15 height 15
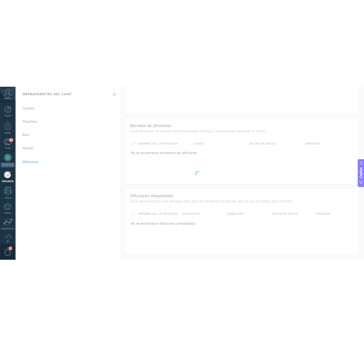
scroll to position [250, 0]
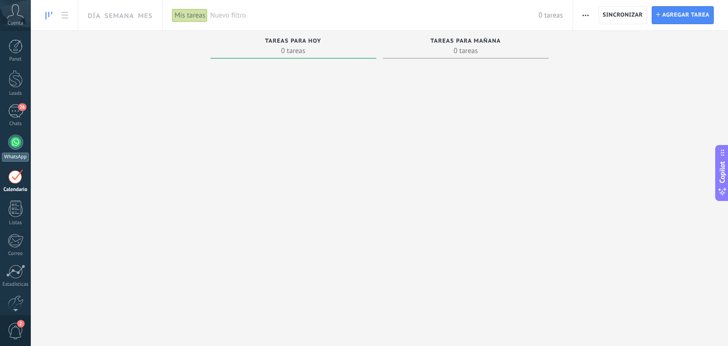
click at [7, 143] on link "WhatsApp" at bounding box center [15, 148] width 31 height 27
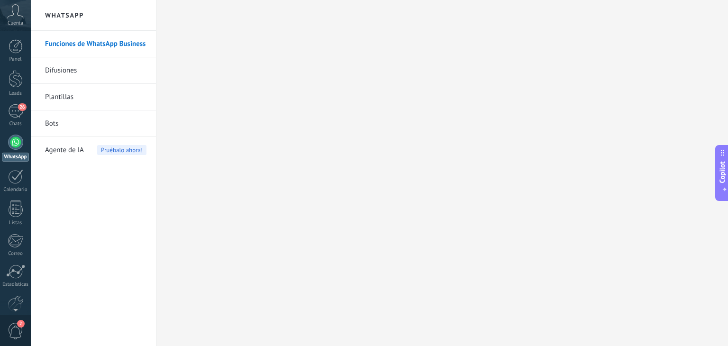
click at [106, 43] on link "Funciones de WhatsApp Business" at bounding box center [95, 44] width 101 height 27
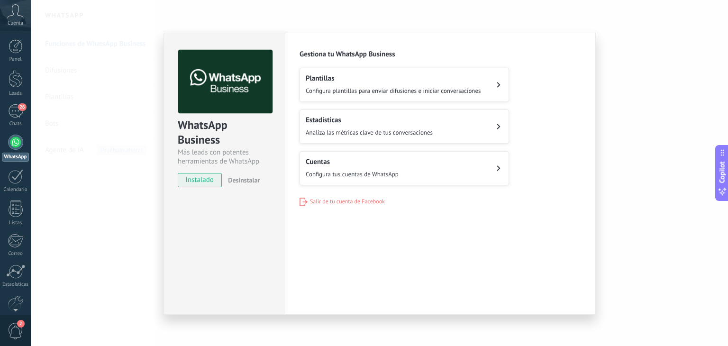
click at [338, 171] on span "Configura tus cuentas de WhatsApp" at bounding box center [352, 174] width 93 height 9
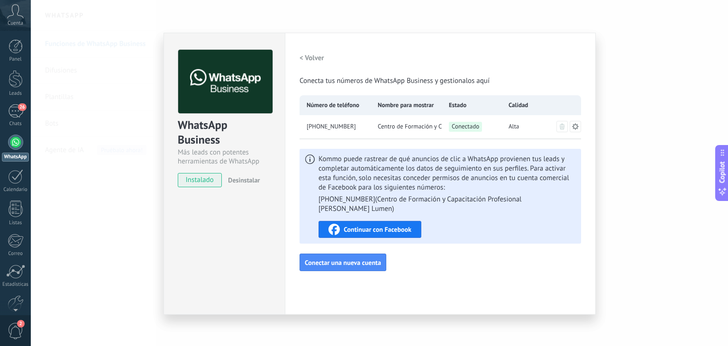
click at [369, 224] on div "Continuar con Facebook" at bounding box center [370, 229] width 83 height 11
click at [421, 317] on div "WhatsApp Business Más leads con potentes herramientas de WhatsApp instalado Des…" at bounding box center [380, 173] width 698 height 346
